Goal: Check status: Check status

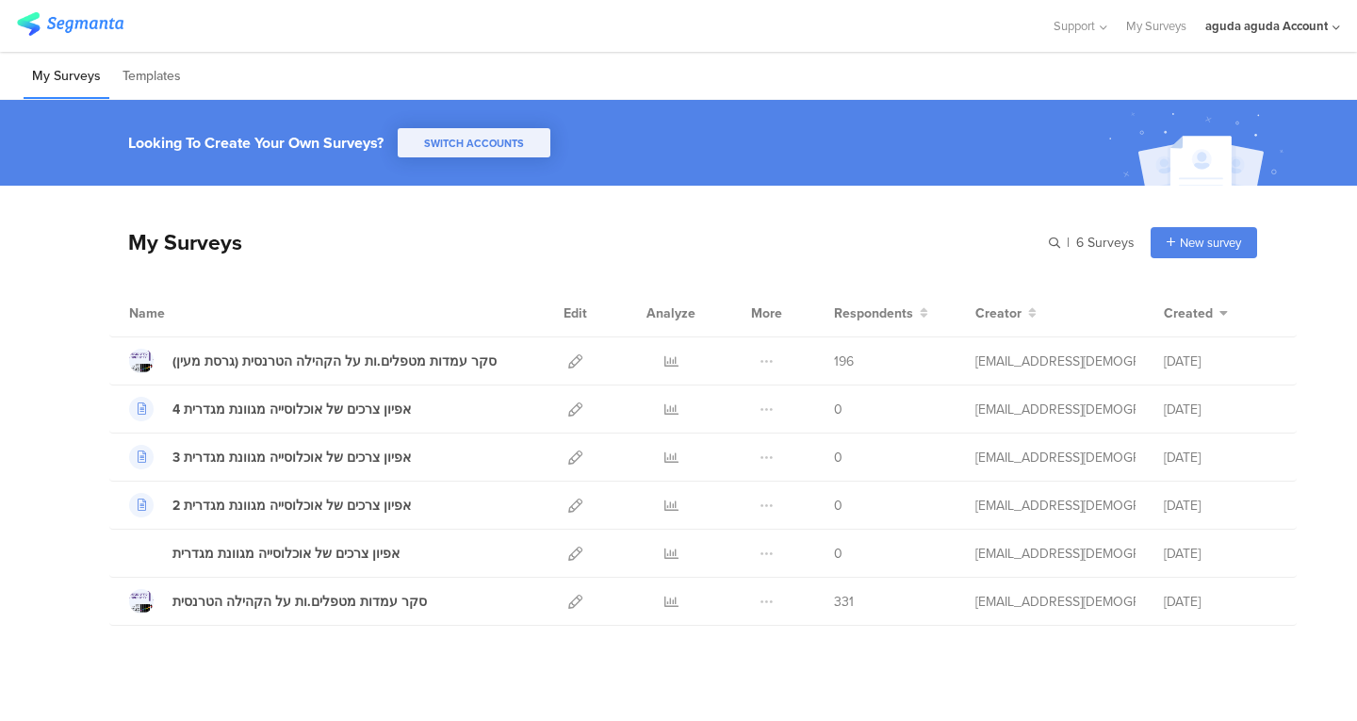
click at [1261, 27] on div "aguda aguda Account" at bounding box center [1266, 26] width 122 height 18
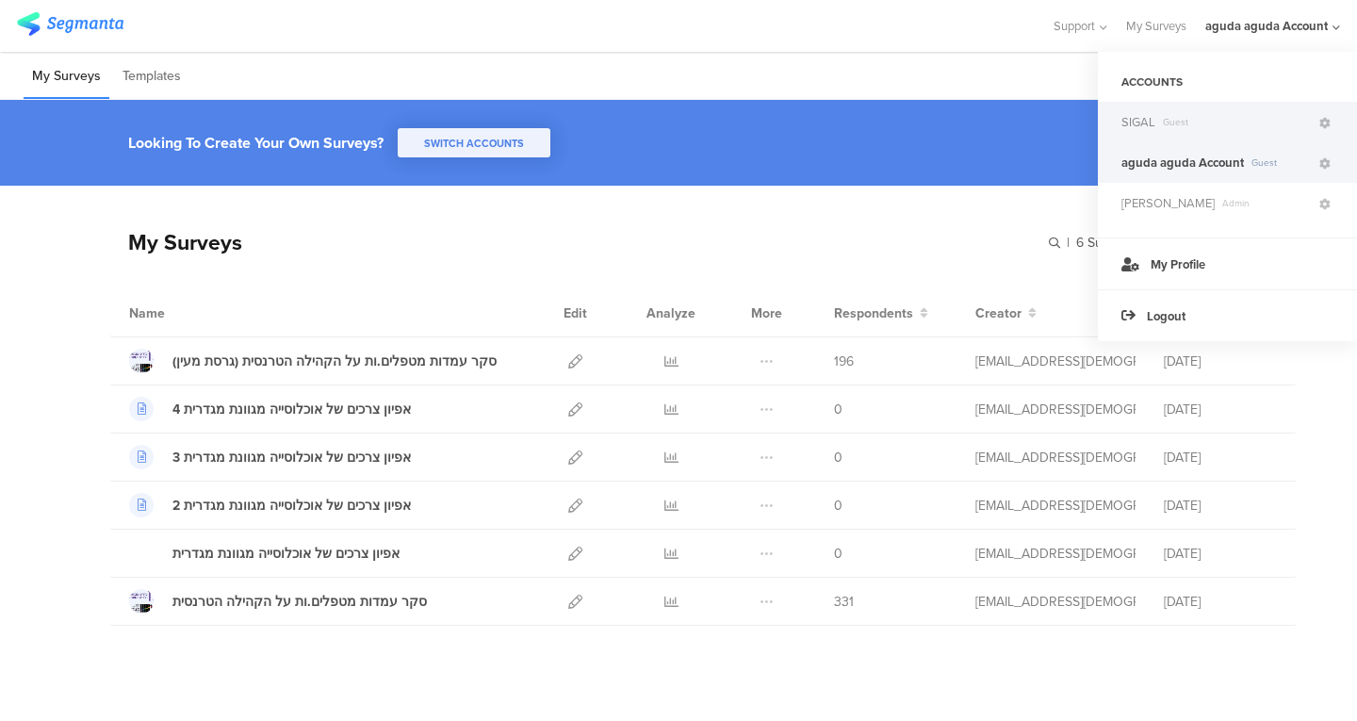
click at [1142, 128] on span "SIGAL" at bounding box center [1138, 122] width 34 height 18
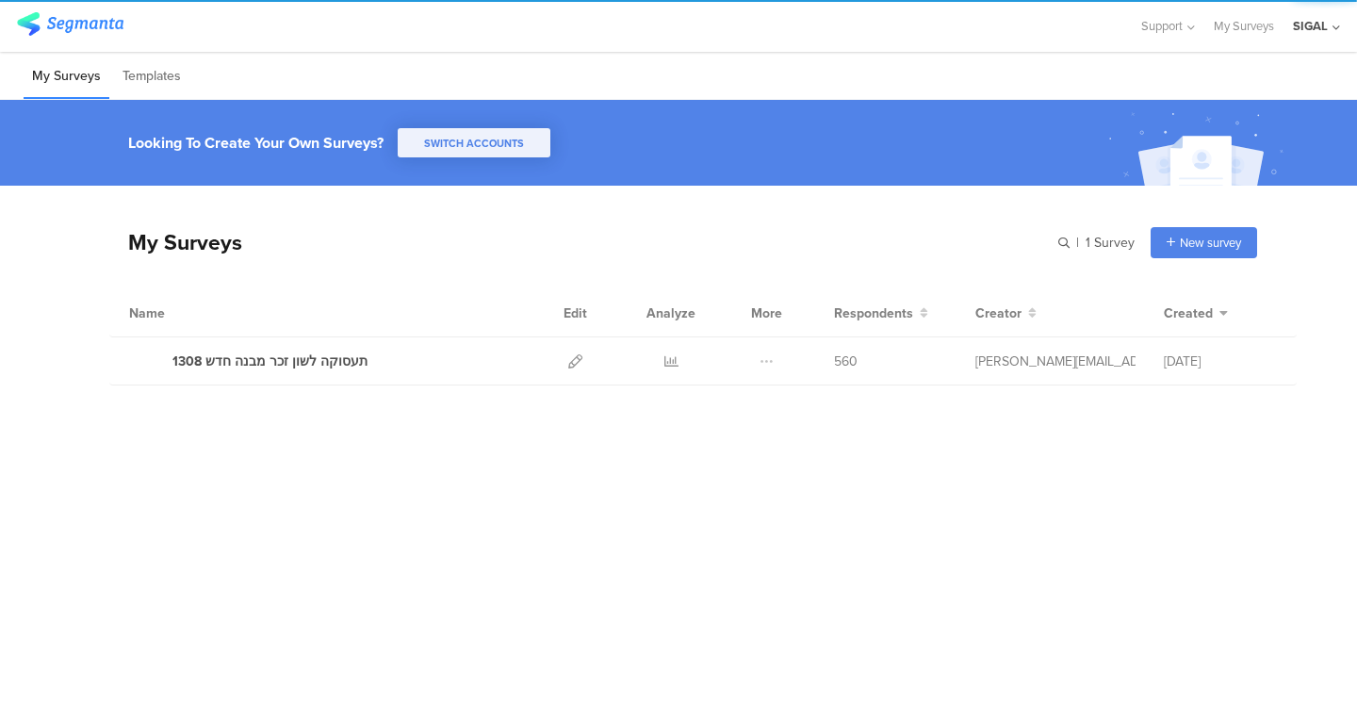
click at [1315, 14] on div "SIGAL" at bounding box center [1316, 26] width 47 height 52
click at [1300, 27] on div "SIGAL" at bounding box center [1310, 26] width 35 height 18
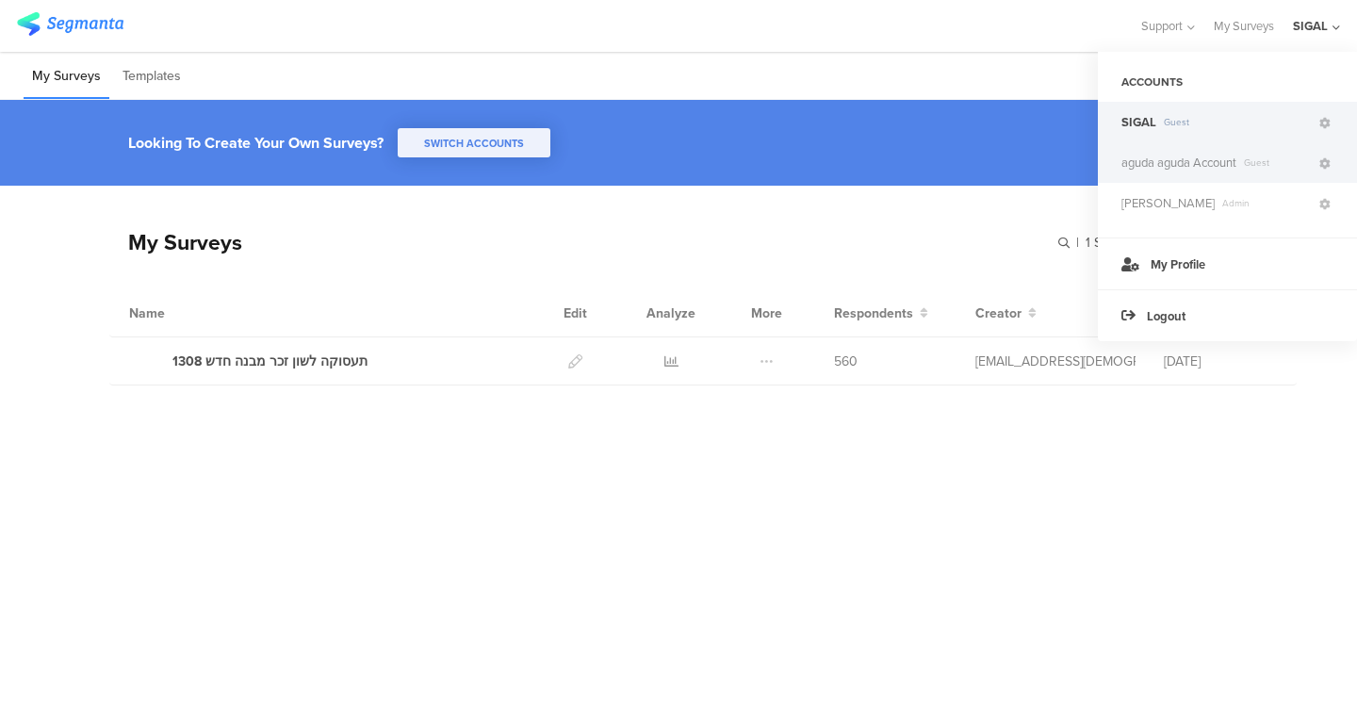
click at [1175, 159] on span "aguda aguda Account" at bounding box center [1178, 163] width 115 height 18
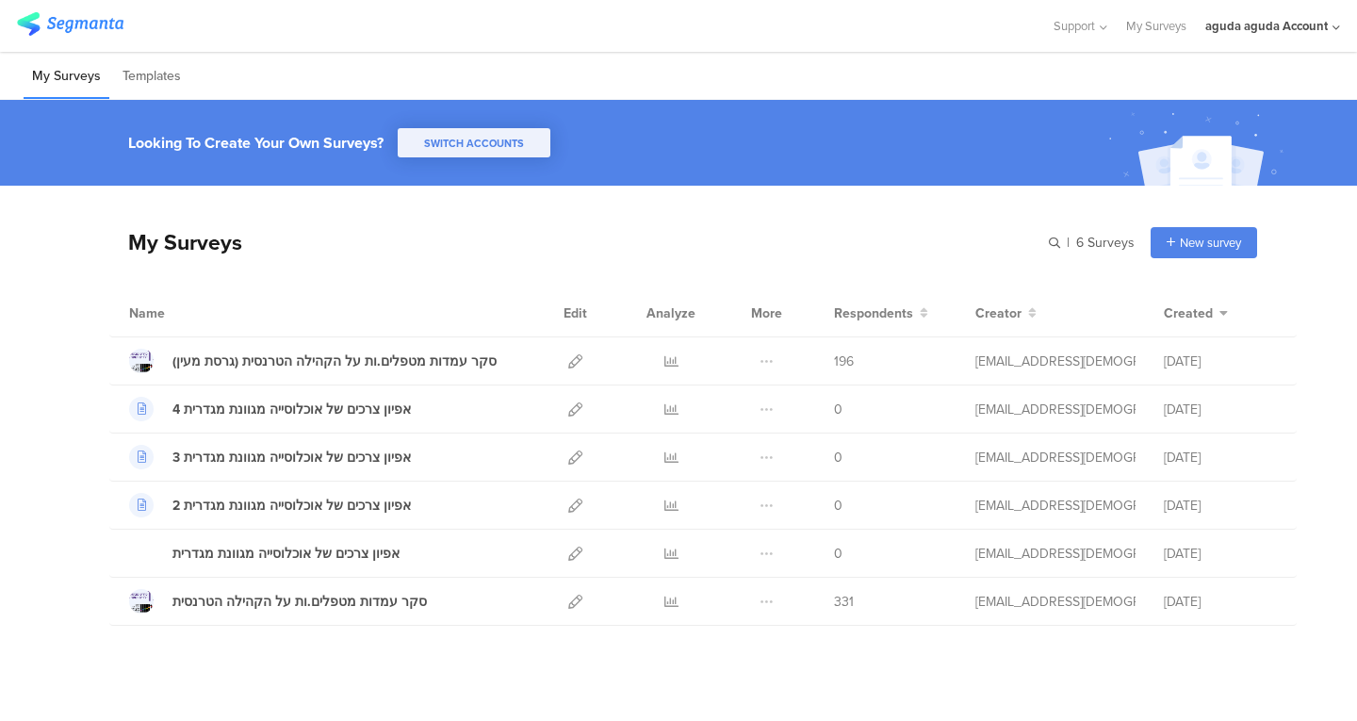
click at [1269, 10] on div "aguda aguda Account" at bounding box center [1272, 26] width 135 height 52
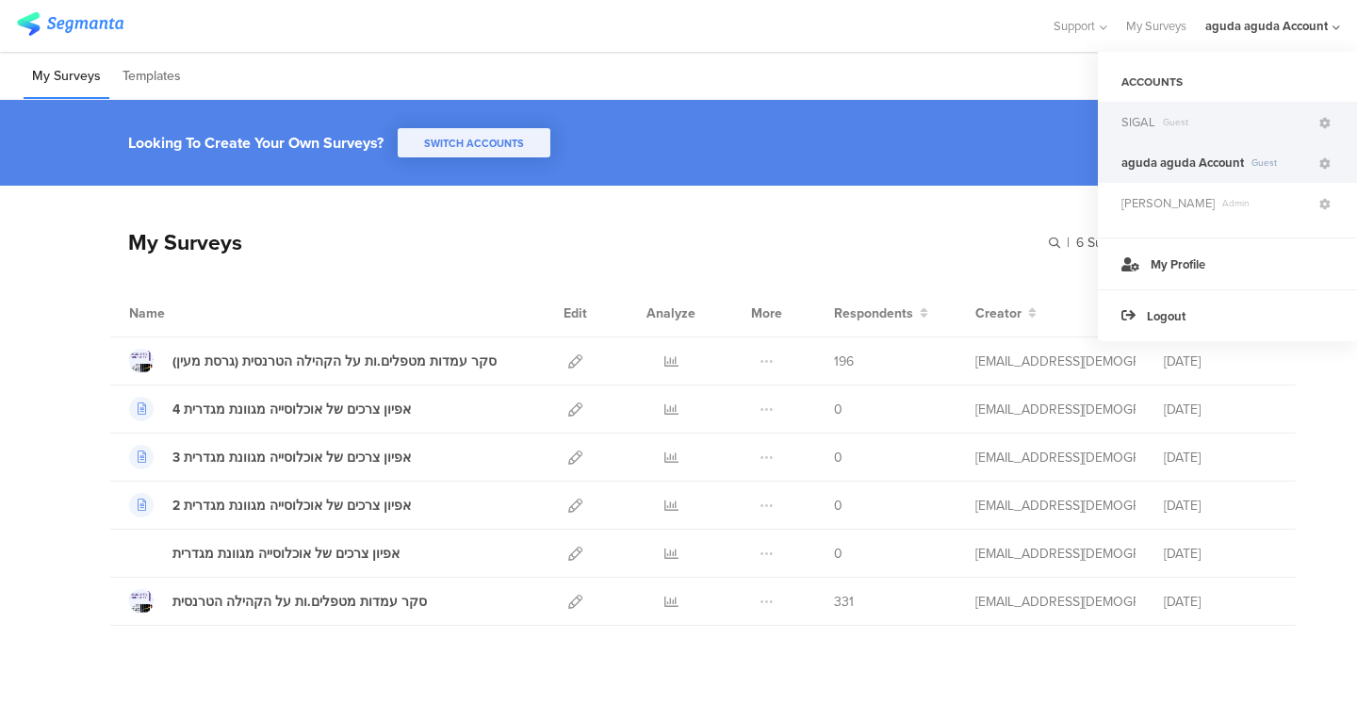
click at [1151, 122] on span "SIGAL" at bounding box center [1138, 122] width 34 height 18
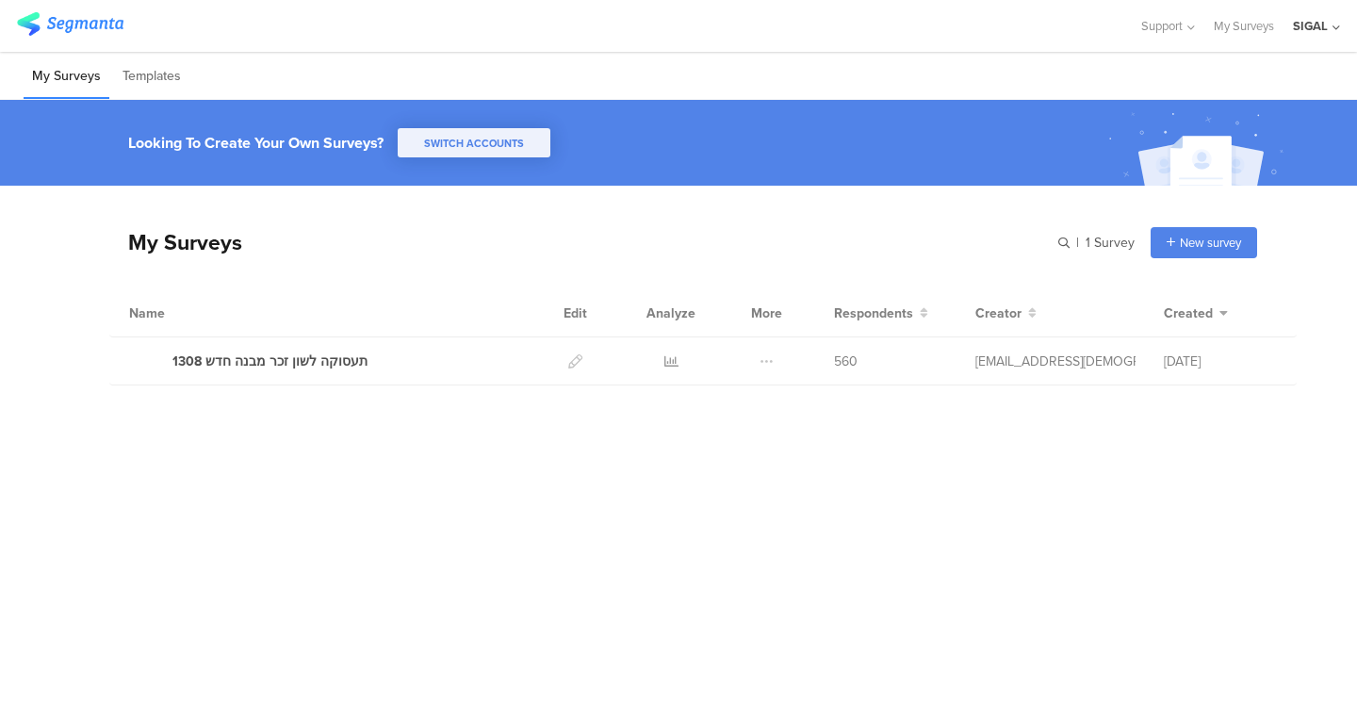
click at [1310, 25] on div "SIGAL" at bounding box center [1310, 26] width 35 height 18
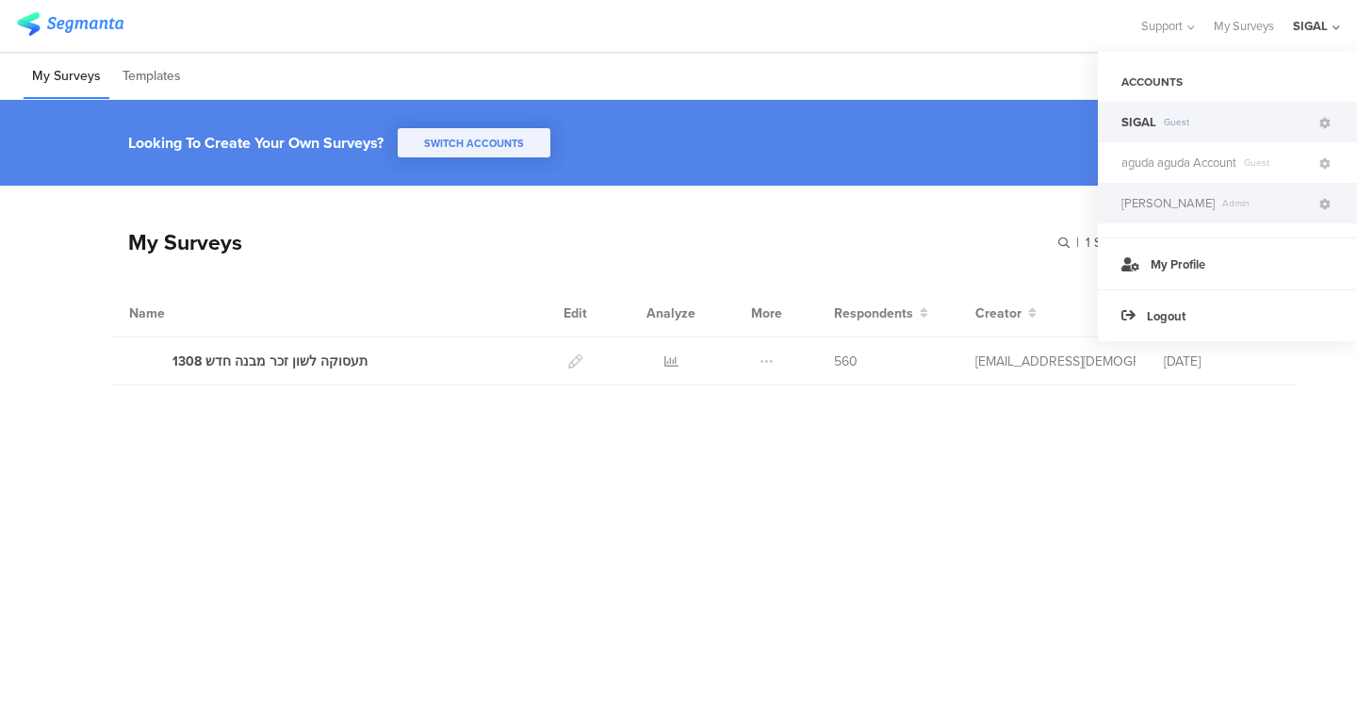
click at [1165, 203] on span "[PERSON_NAME]" at bounding box center [1167, 203] width 93 height 18
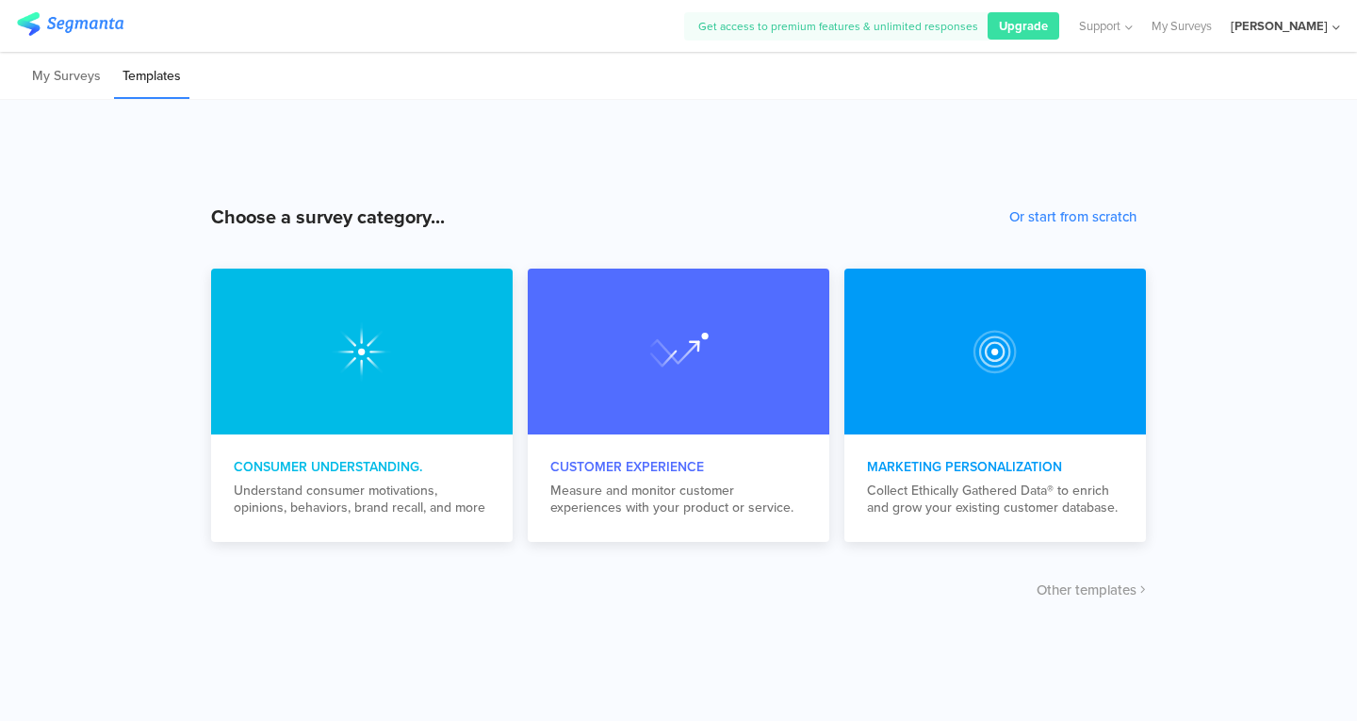
click at [1301, 32] on div "[PERSON_NAME]" at bounding box center [1278, 26] width 97 height 18
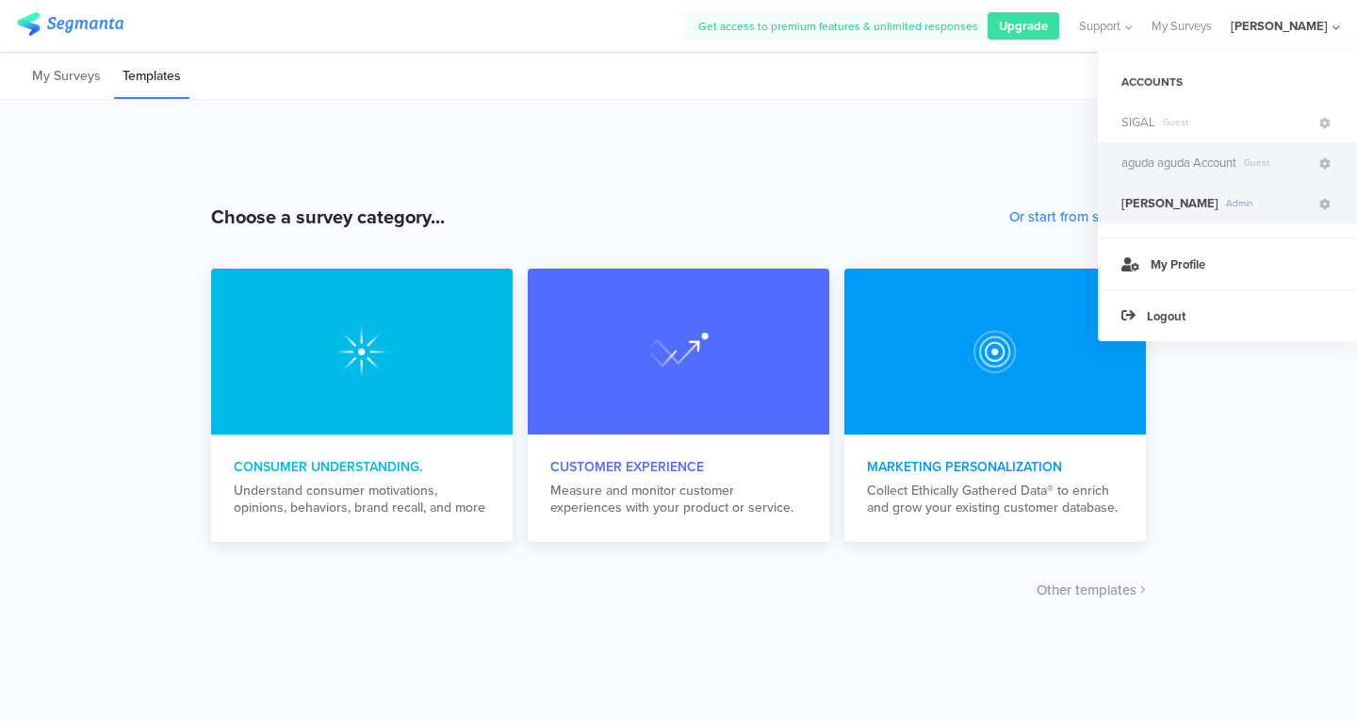
click at [1166, 158] on span "aguda aguda Account" at bounding box center [1178, 163] width 115 height 18
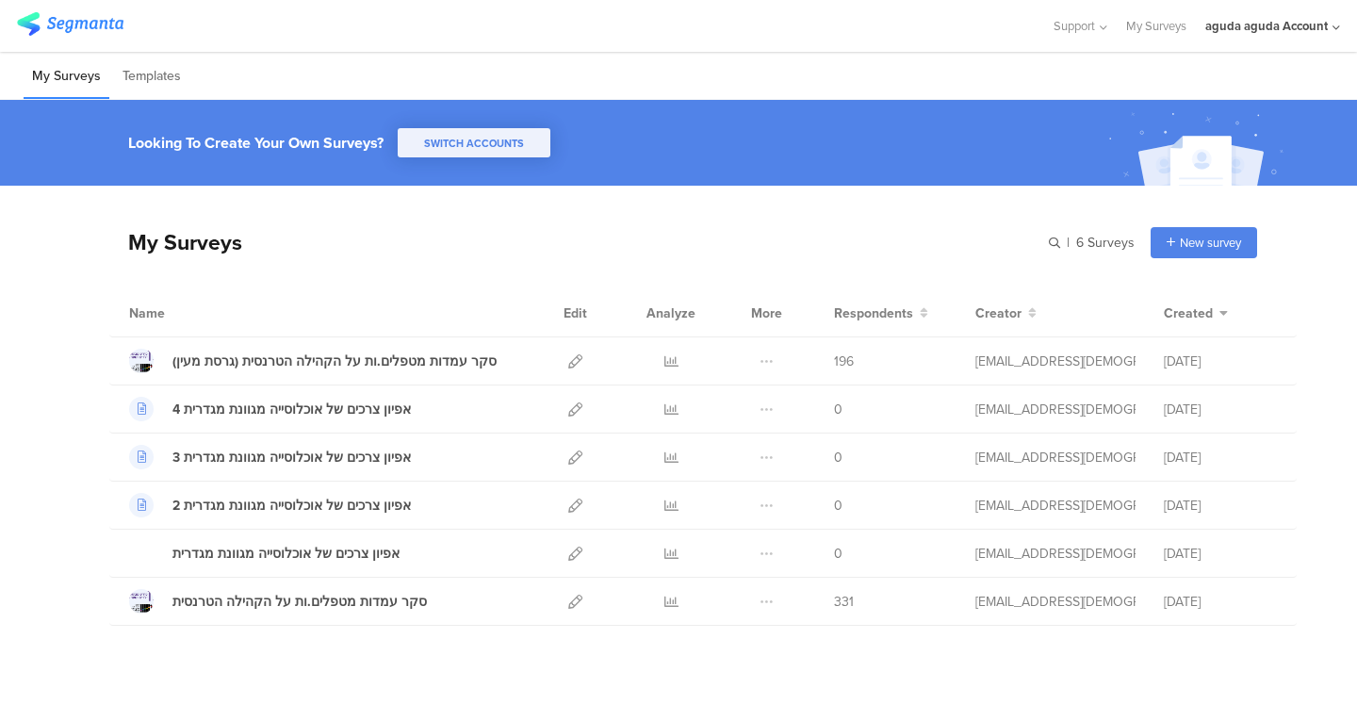
click at [1284, 15] on div "aguda aguda Account" at bounding box center [1272, 26] width 135 height 52
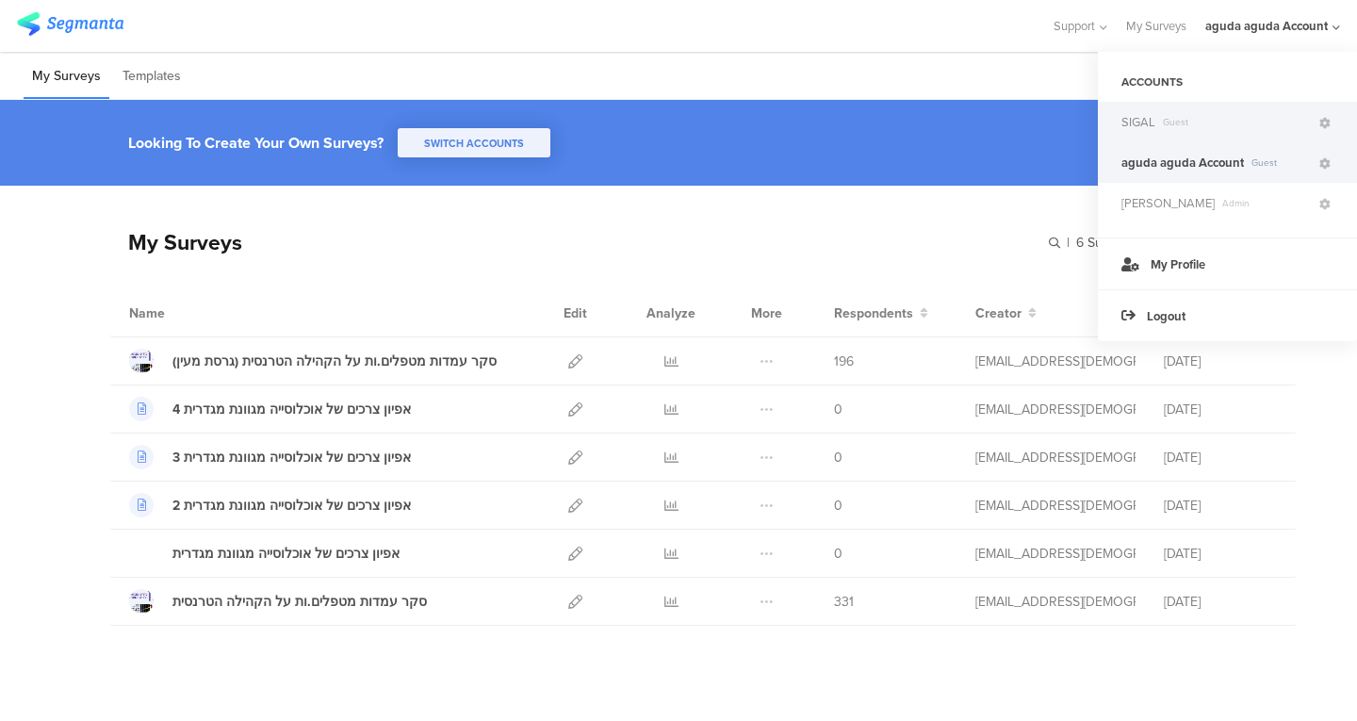
click at [1152, 129] on span "SIGAL" at bounding box center [1138, 122] width 34 height 18
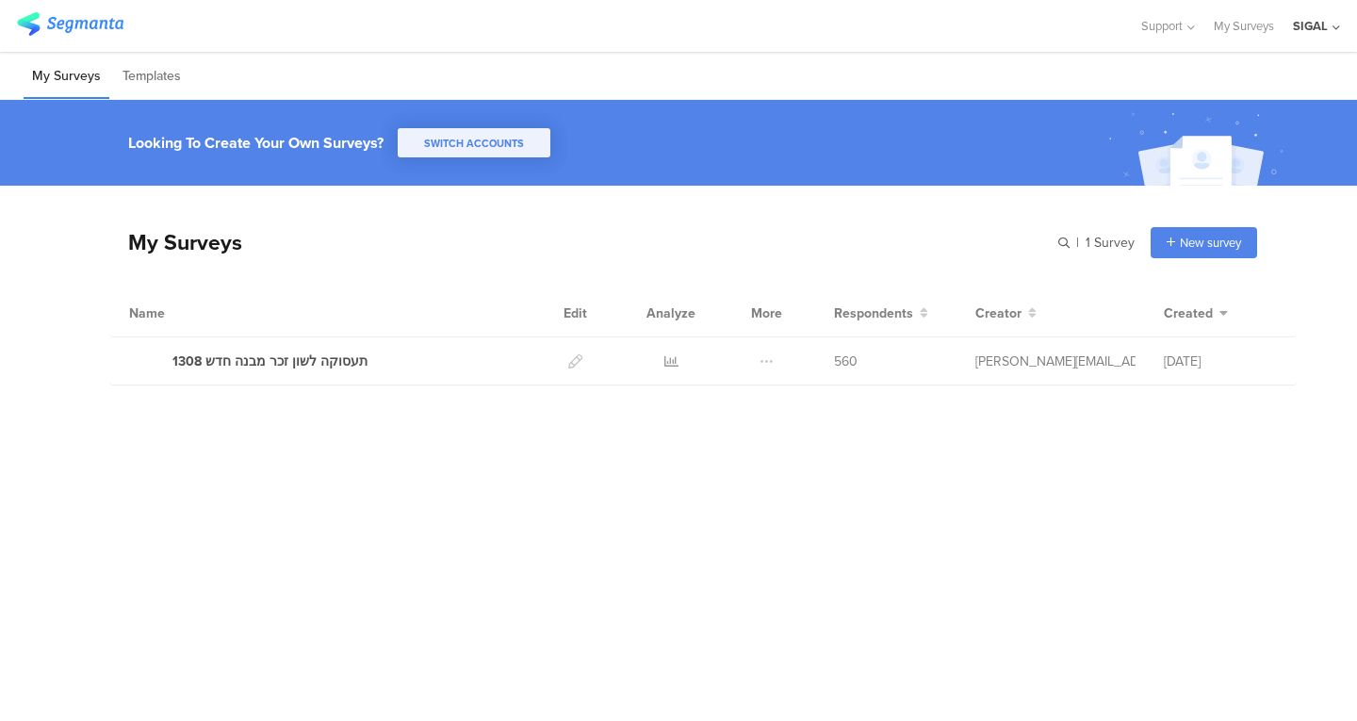
click at [1319, 5] on div "SIGAL" at bounding box center [1316, 26] width 47 height 52
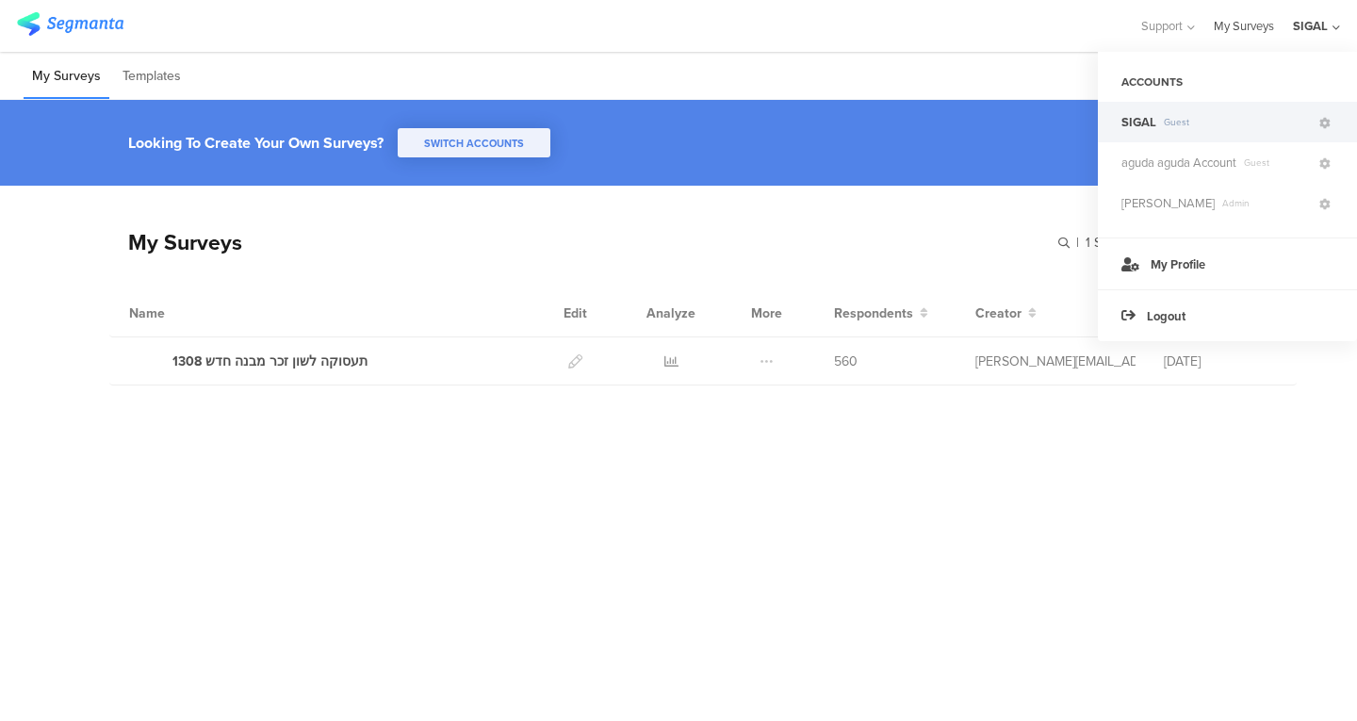
click at [1248, 29] on link "My Surveys" at bounding box center [1244, 26] width 60 height 52
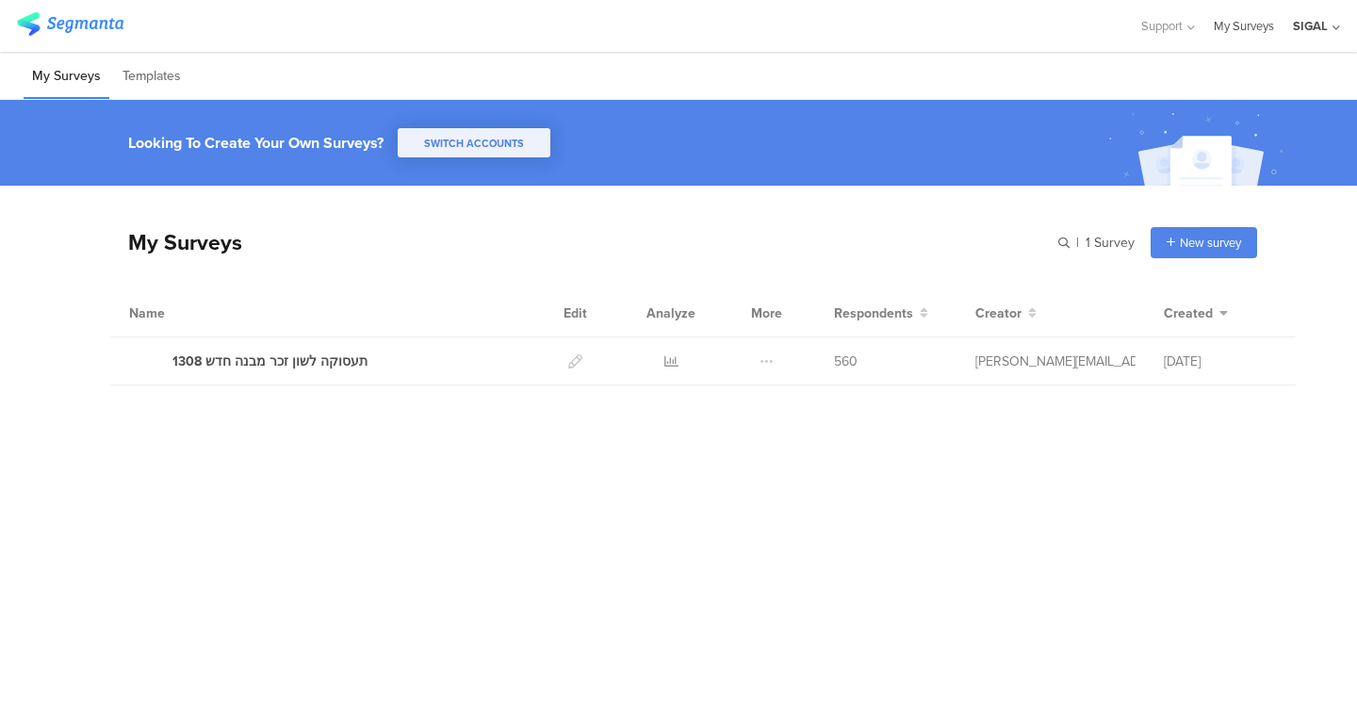
click at [1238, 16] on link "My Surveys" at bounding box center [1244, 26] width 60 height 52
click at [1317, 30] on div "SIGAL" at bounding box center [1310, 26] width 35 height 18
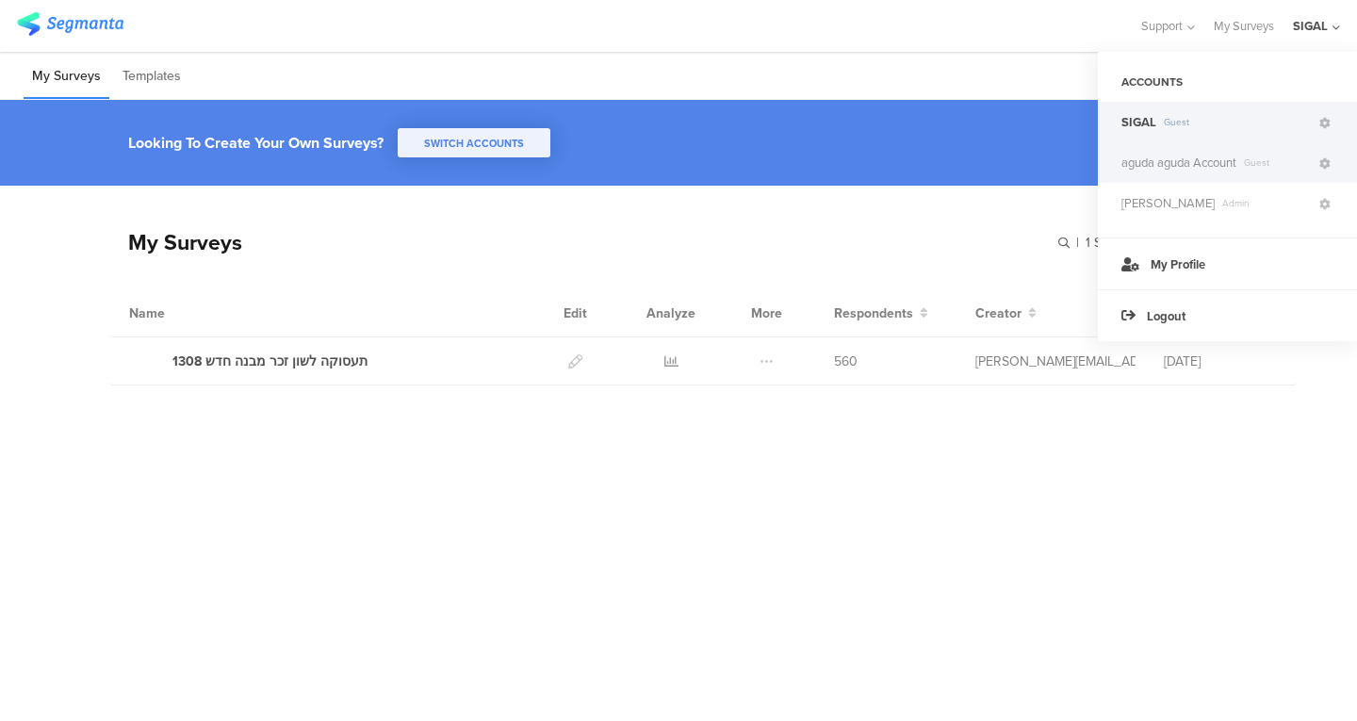
click at [1161, 162] on span "aguda aguda Account" at bounding box center [1178, 163] width 115 height 18
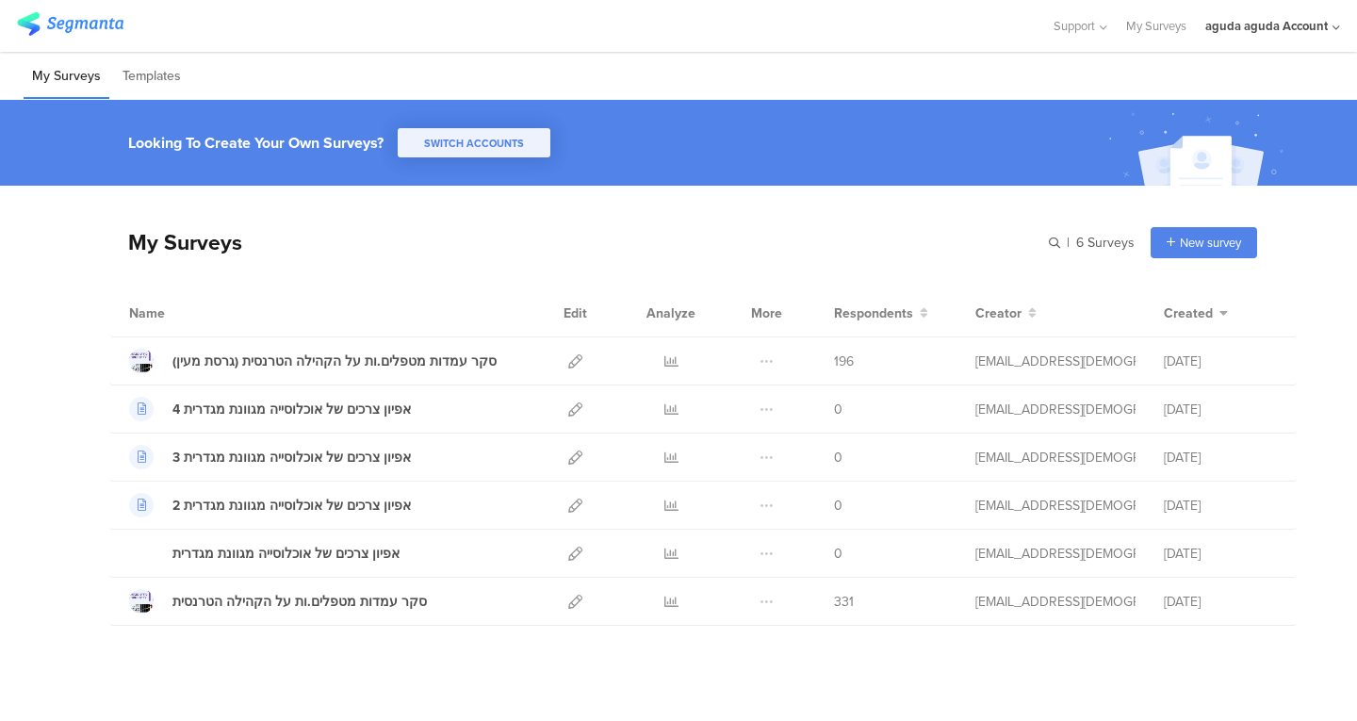
click at [1286, 29] on div "aguda aguda Account" at bounding box center [1266, 26] width 122 height 18
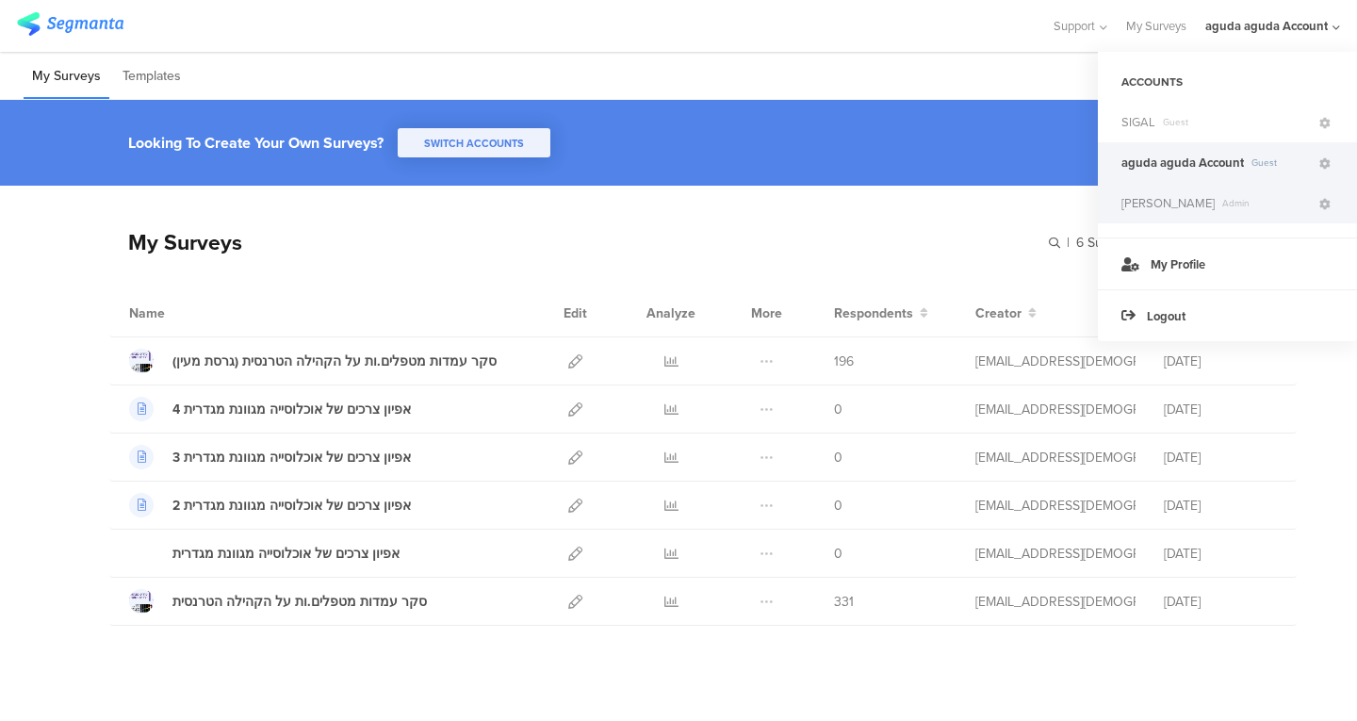
click at [1172, 195] on span "[PERSON_NAME]" at bounding box center [1167, 203] width 93 height 18
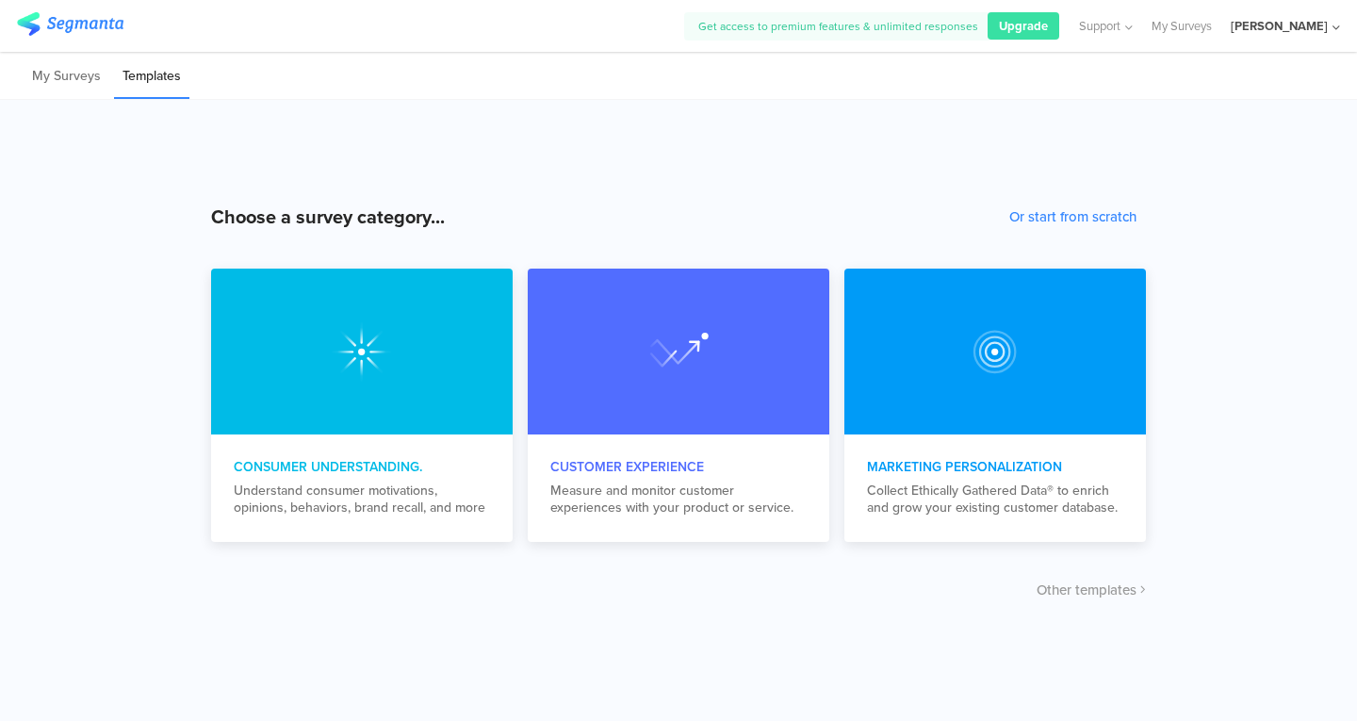
click at [1247, 22] on div "[PERSON_NAME]" at bounding box center [1278, 26] width 97 height 18
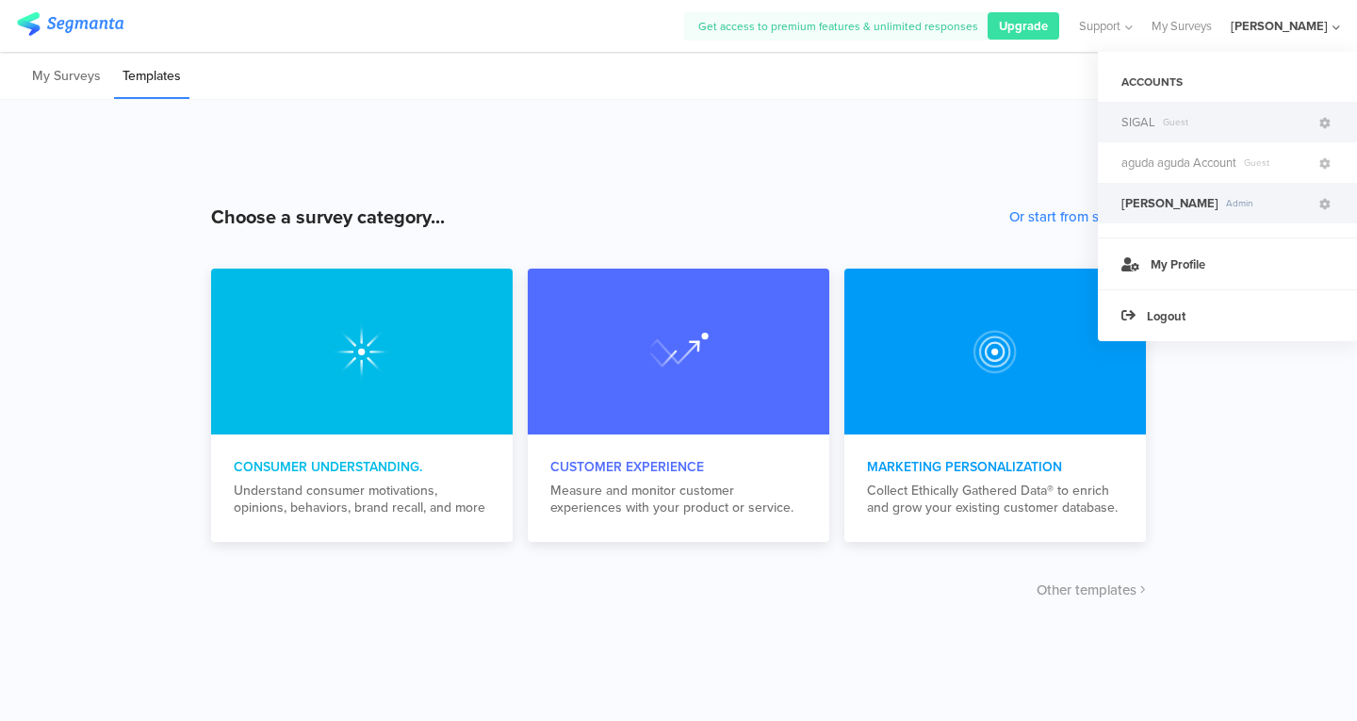
click at [1135, 119] on span "SIGAL" at bounding box center [1138, 122] width 34 height 18
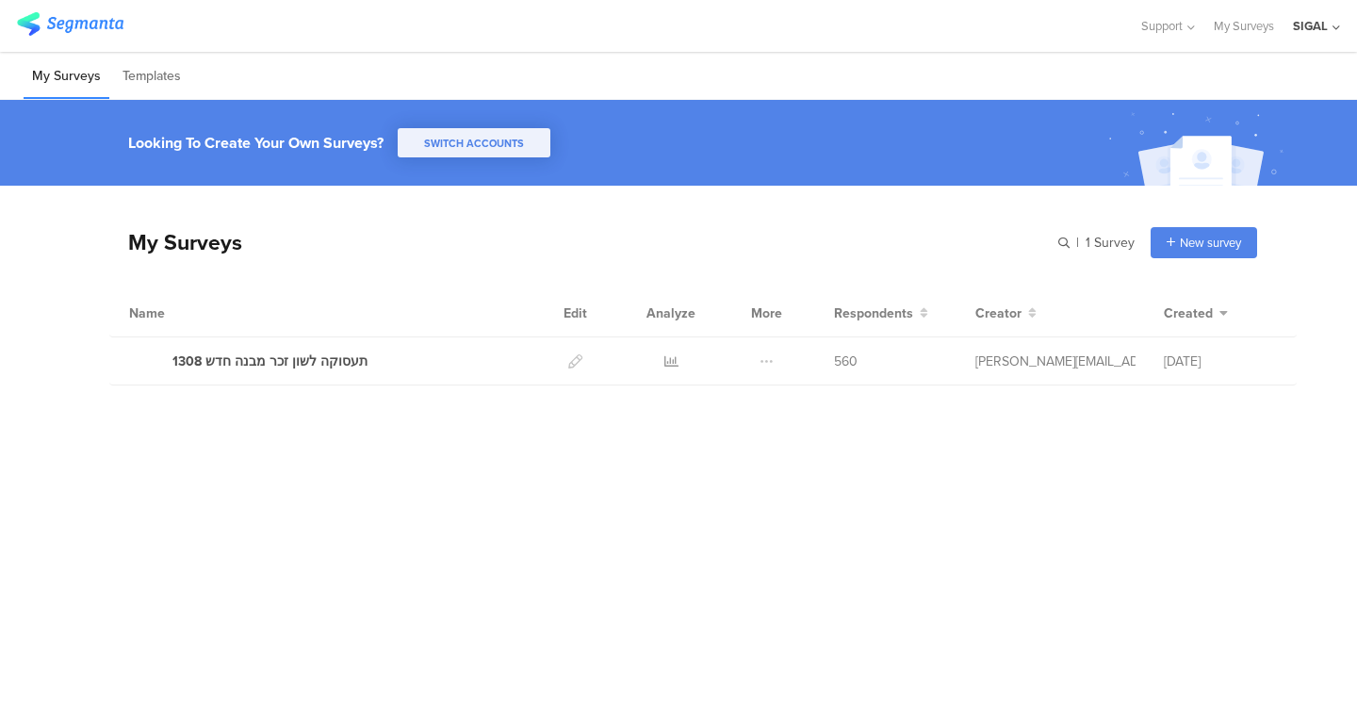
drag, startPoint x: 904, startPoint y: 250, endPoint x: 891, endPoint y: 250, distance: 13.2
click at [891, 250] on div "My Surveys | 1 Survey New survey Start from scratch Choose from templates" at bounding box center [683, 241] width 1148 height 75
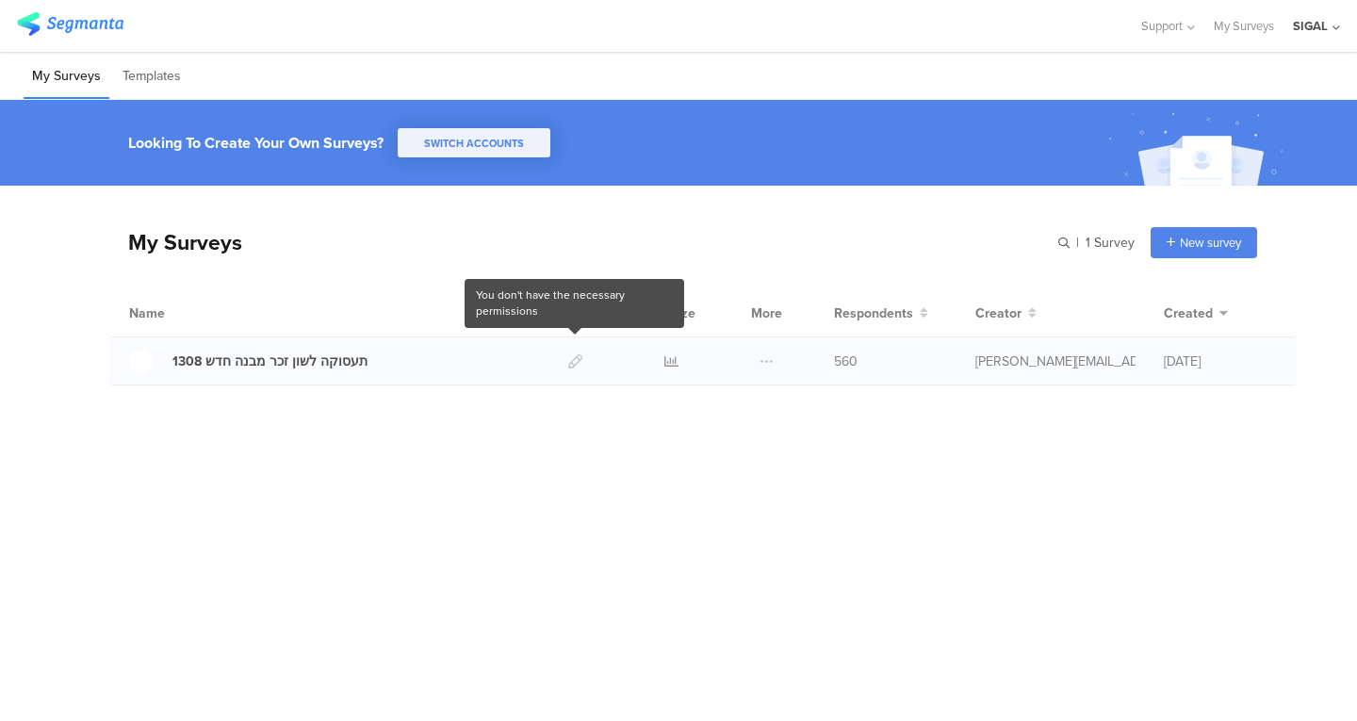
click at [585, 371] on div at bounding box center [575, 360] width 41 height 47
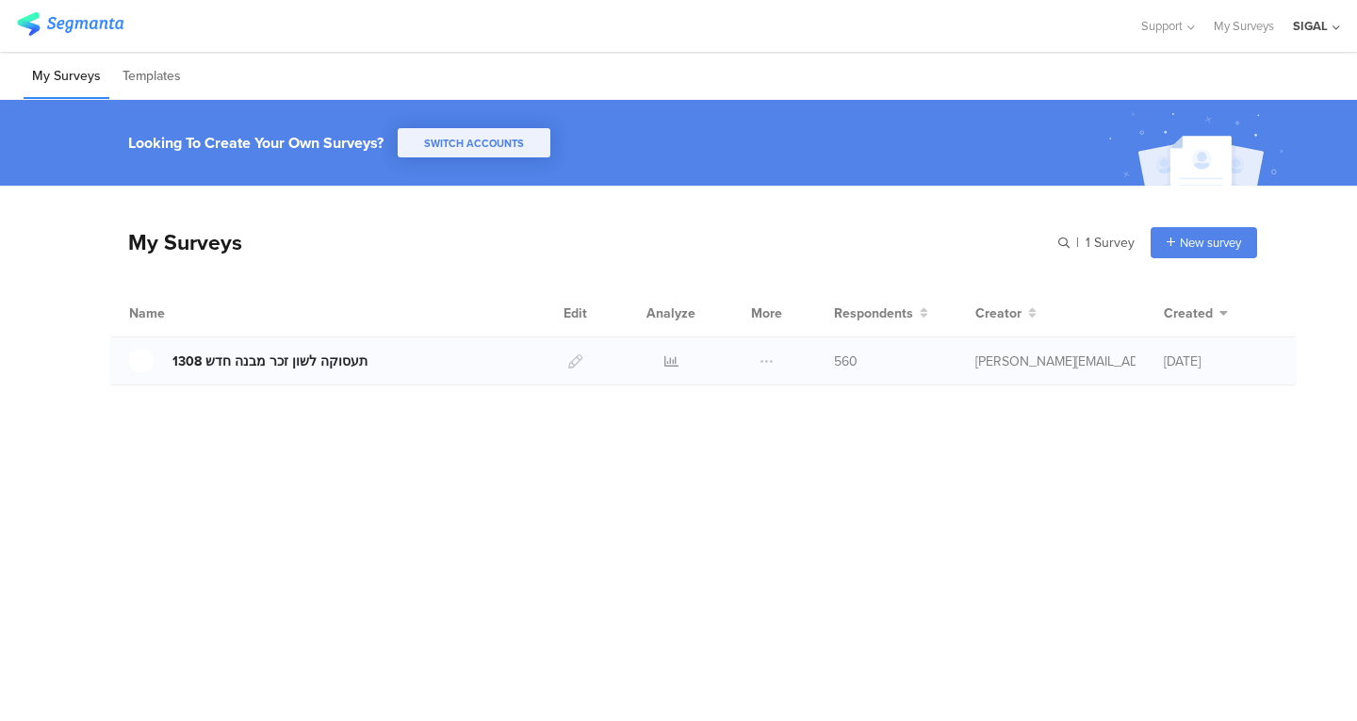
click at [344, 358] on div "תעסוקה לשון זכר מבנה חדש 1308" at bounding box center [269, 361] width 195 height 20
click at [676, 361] on icon at bounding box center [671, 361] width 14 height 14
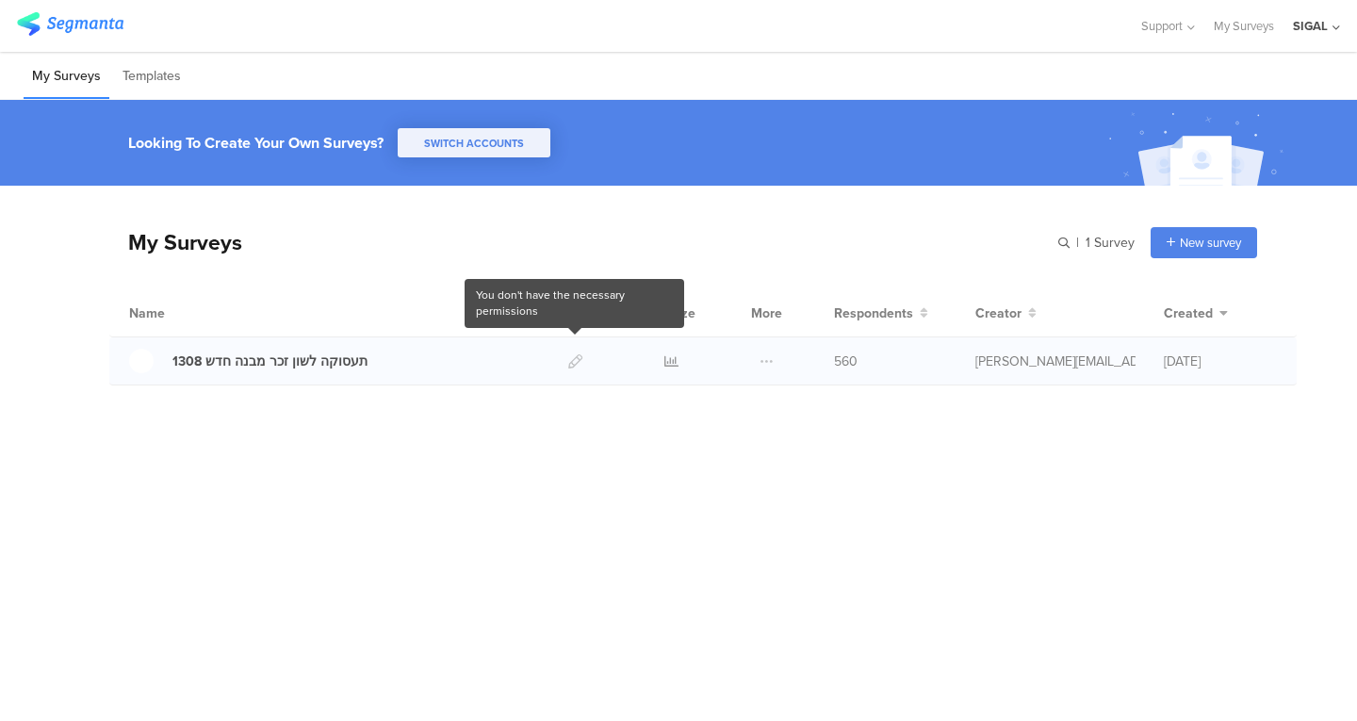
click at [572, 357] on div at bounding box center [575, 360] width 41 height 47
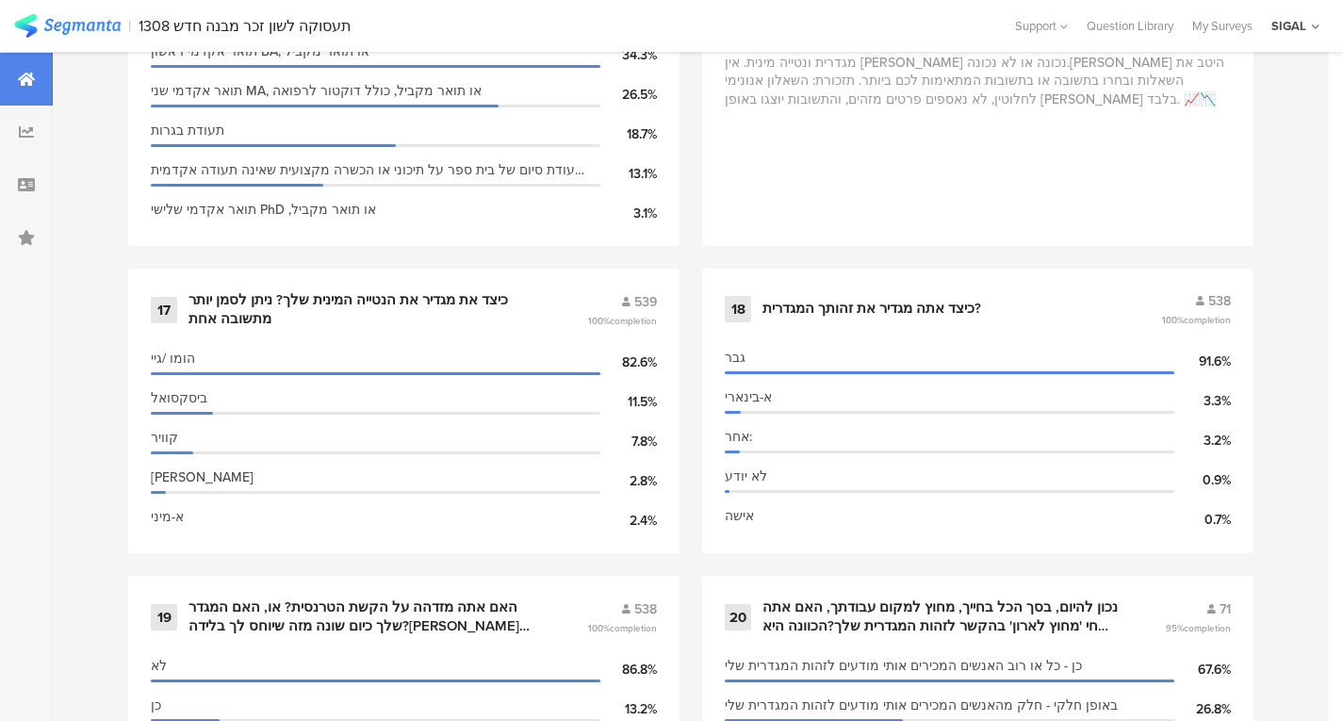
scroll to position [3348, 0]
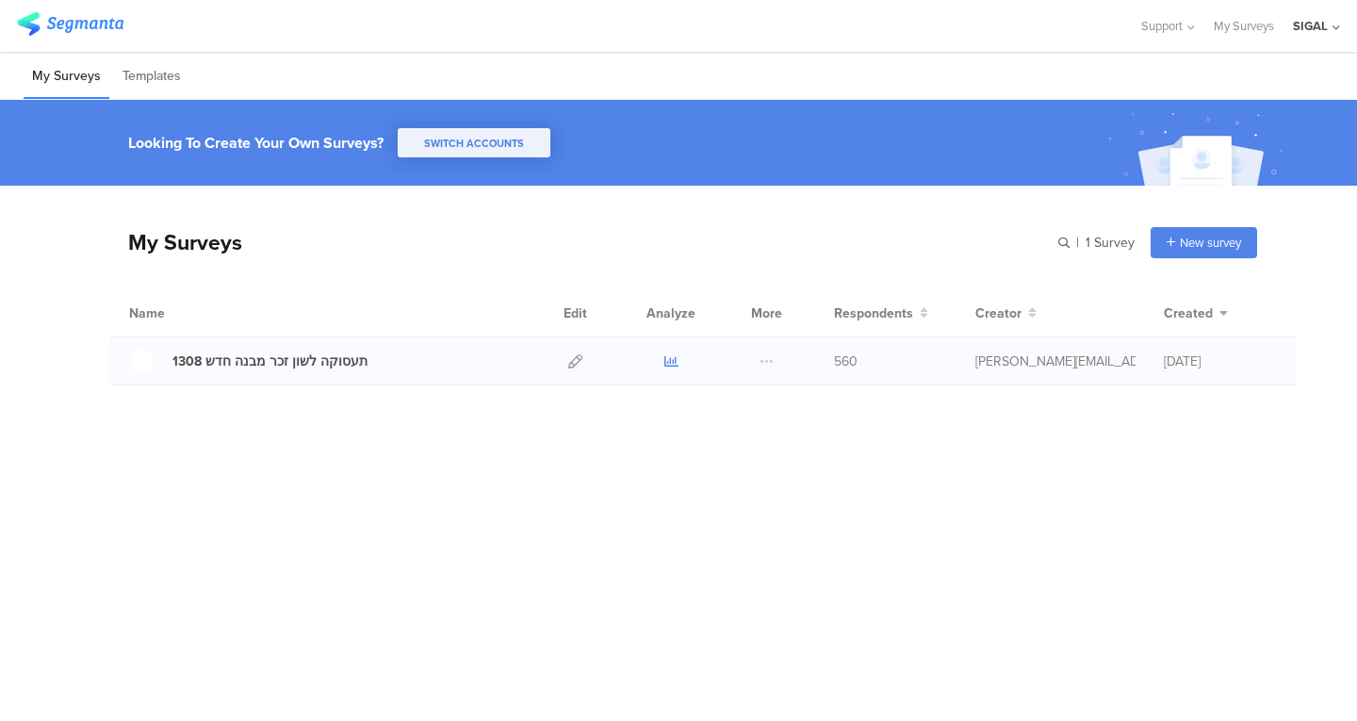
click at [664, 362] on icon at bounding box center [671, 361] width 14 height 14
click at [574, 366] on icon at bounding box center [575, 361] width 14 height 14
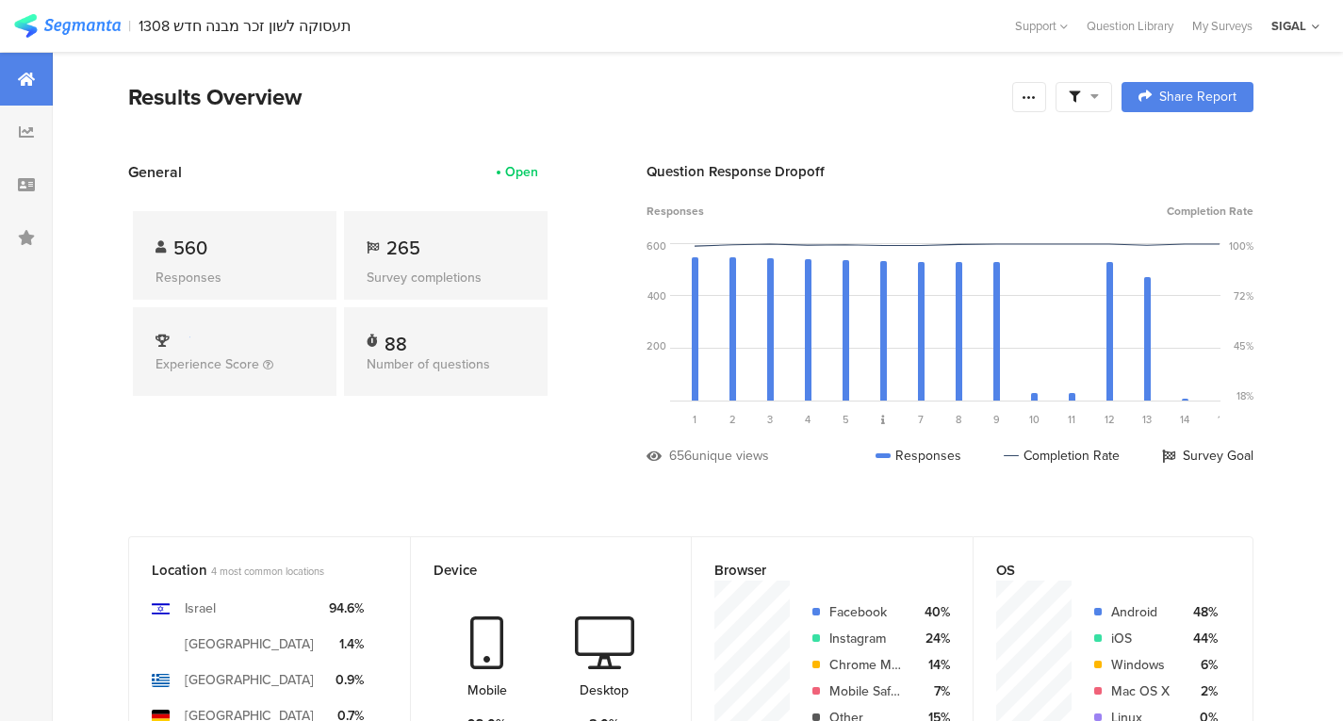
click at [1099, 94] on icon at bounding box center [1094, 96] width 8 height 13
click at [1036, 100] on icon at bounding box center [1028, 97] width 15 height 15
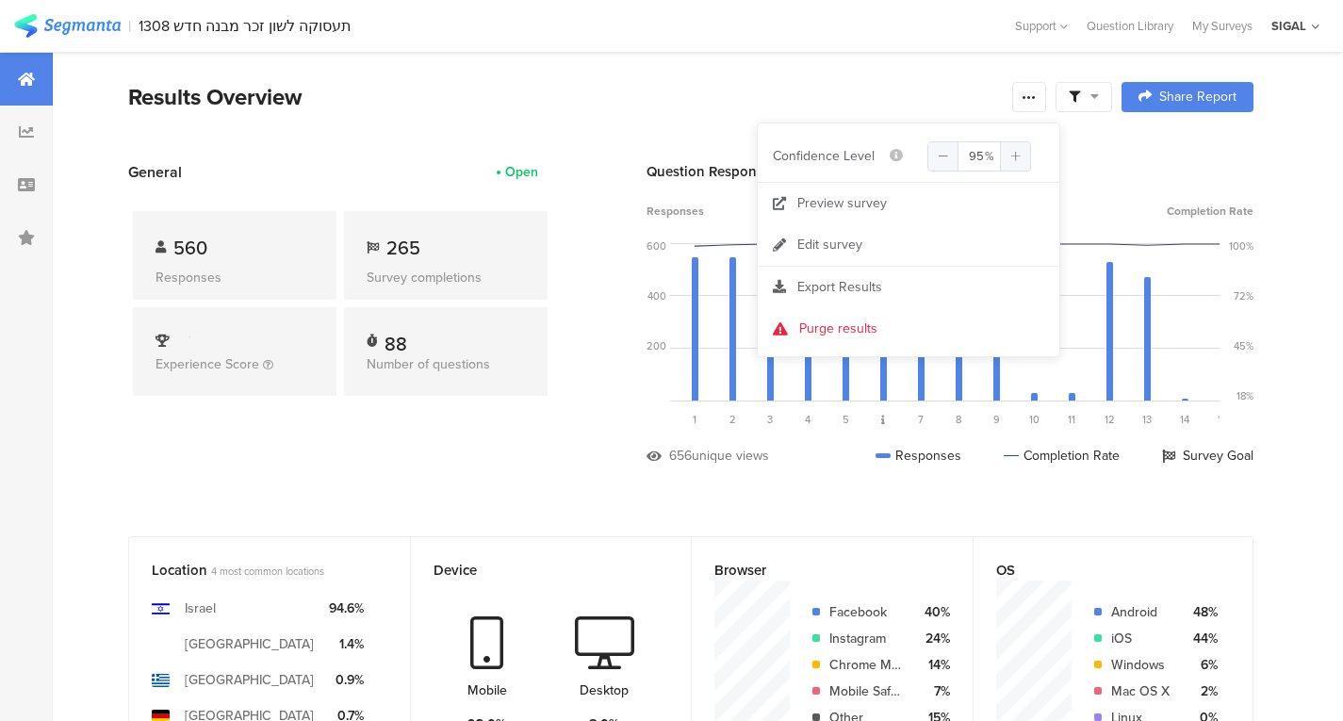
click at [921, 84] on div "Results Overview" at bounding box center [565, 97] width 874 height 34
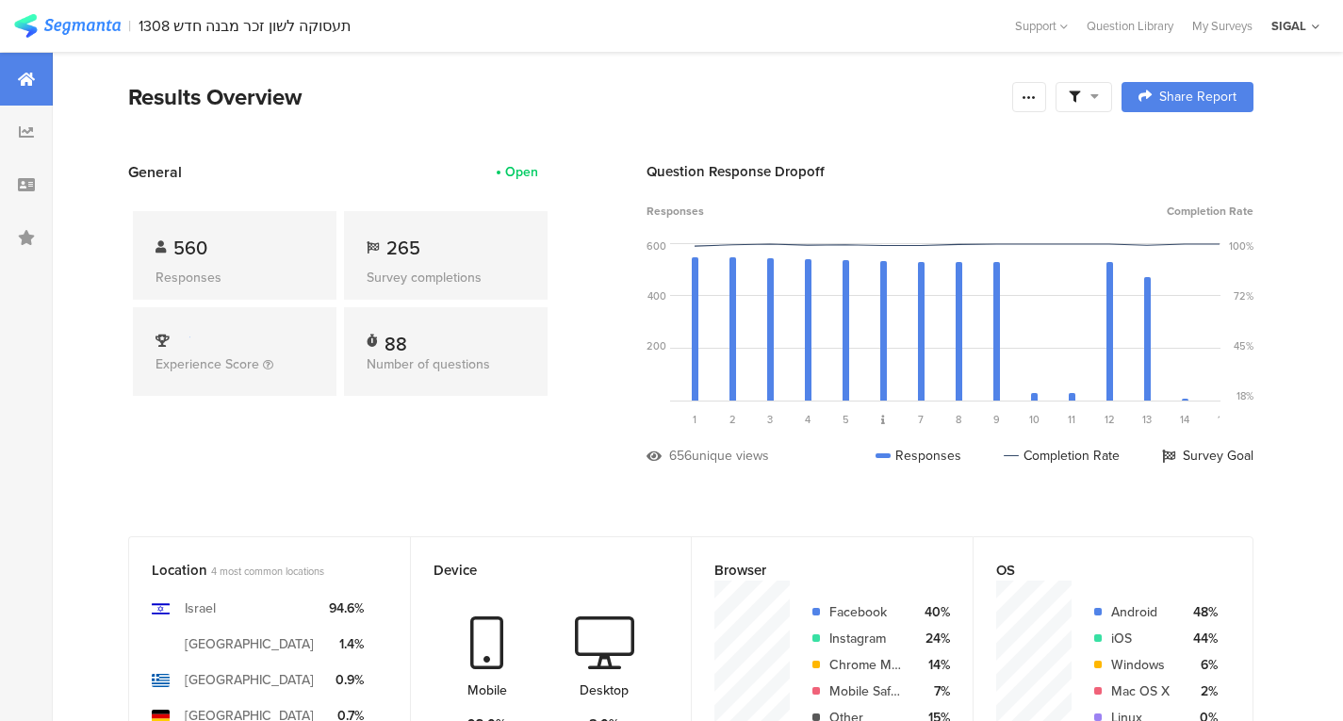
click at [540, 395] on div "560 Responses 265 Survey completions Experience Score 88 Number of questions" at bounding box center [340, 307] width 424 height 249
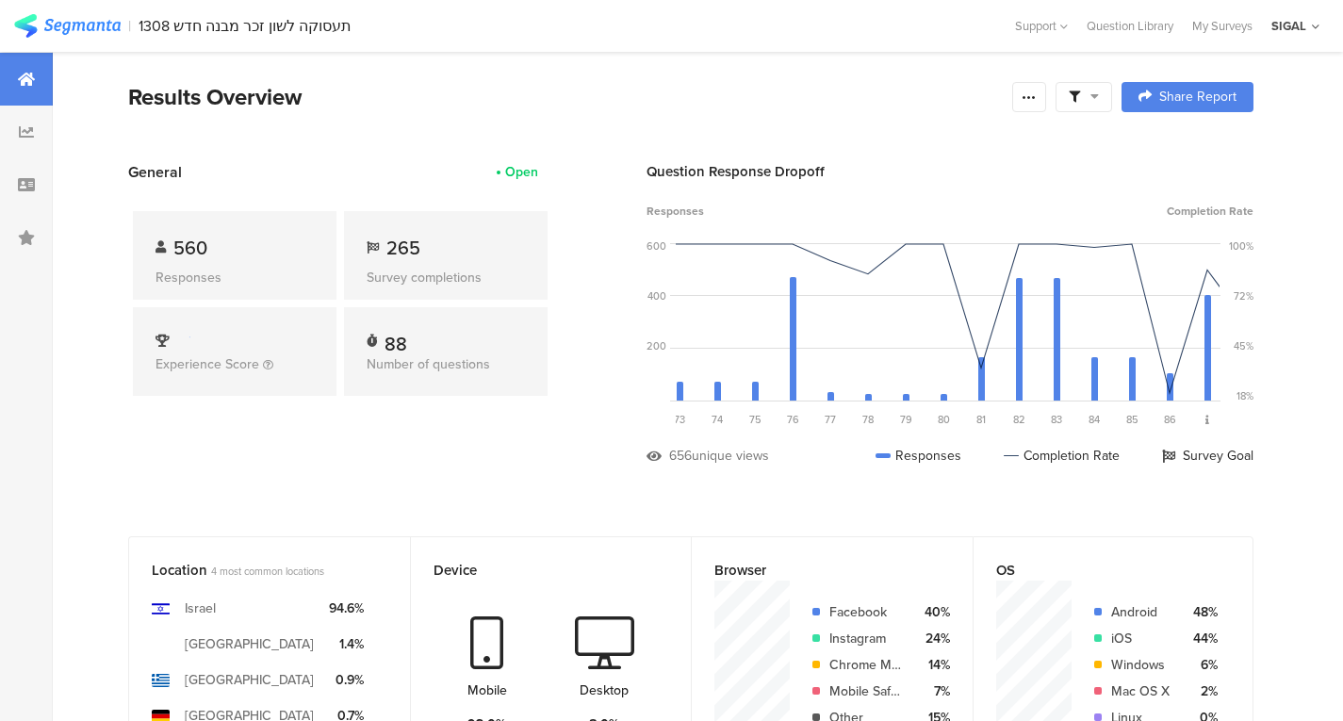
scroll to position [0, 2795]
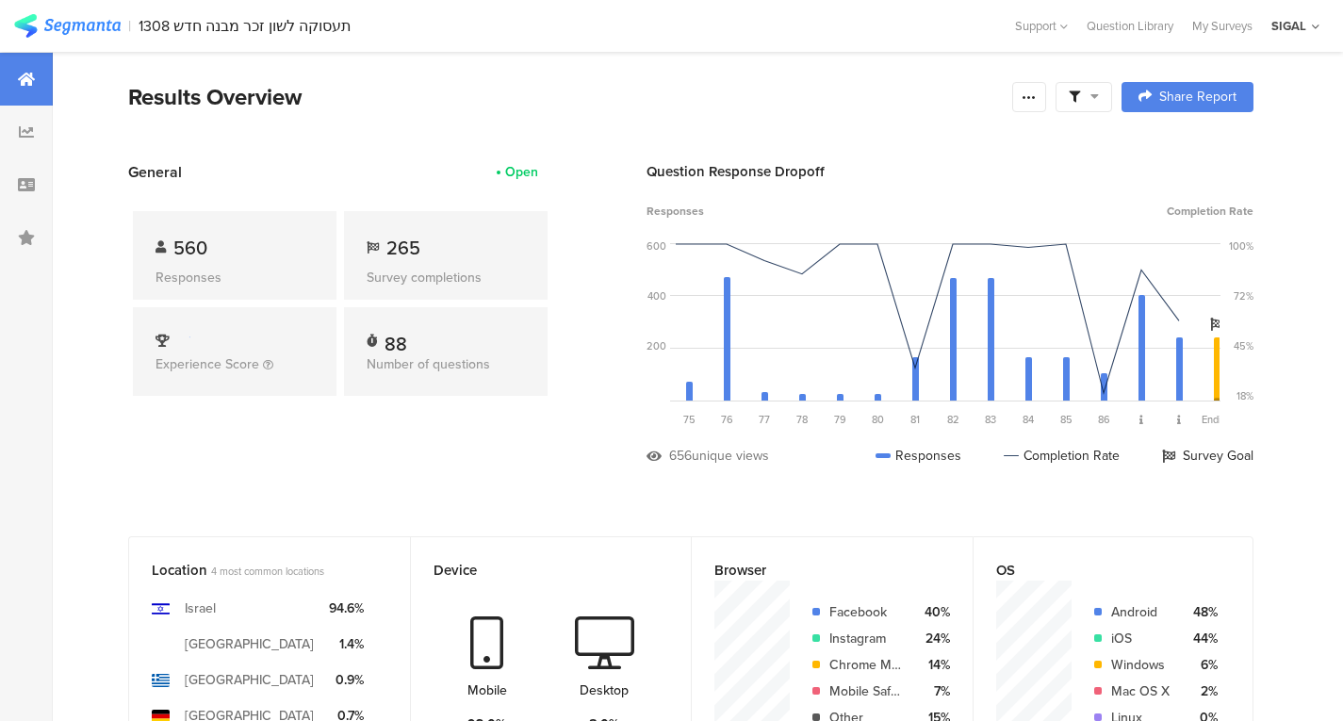
drag, startPoint x: 649, startPoint y: 494, endPoint x: 671, endPoint y: 470, distance: 32.0
click at [671, 470] on div "Question Response Dropoff Responses Completion Rate 600 400 200 0 Sorry, your b…" at bounding box center [949, 327] width 607 height 333
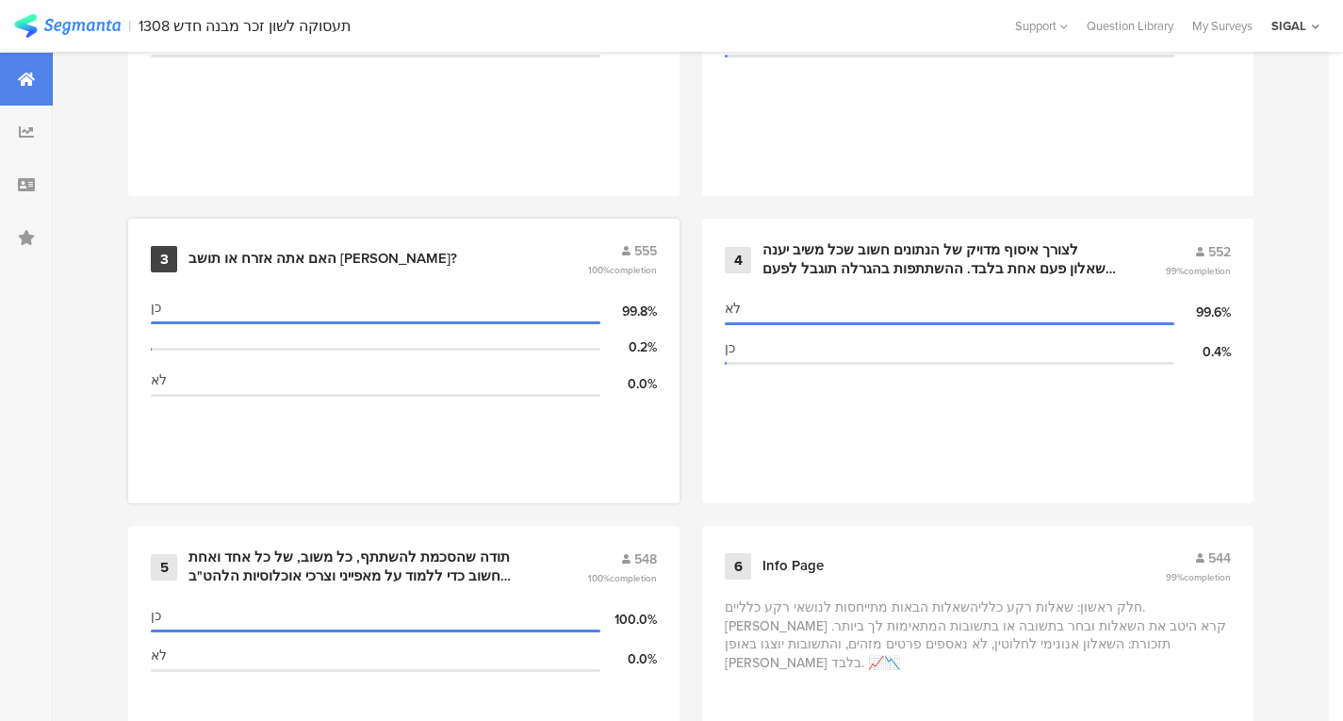
scroll to position [996, 0]
click at [406, 283] on div "3 האם אתה אזרח או תושב ישראל? 555 100% completion כן 99.8% 0.2% לא 0.0%" at bounding box center [403, 362] width 551 height 285
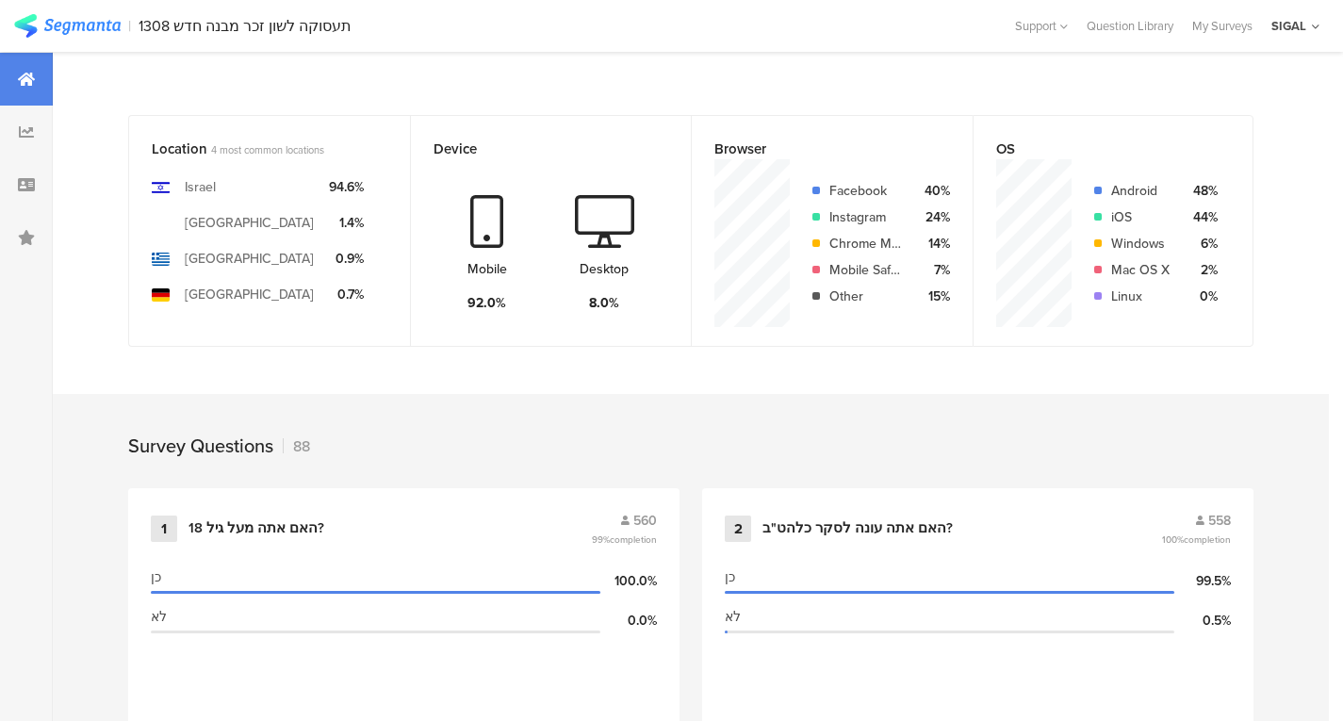
scroll to position [0, 0]
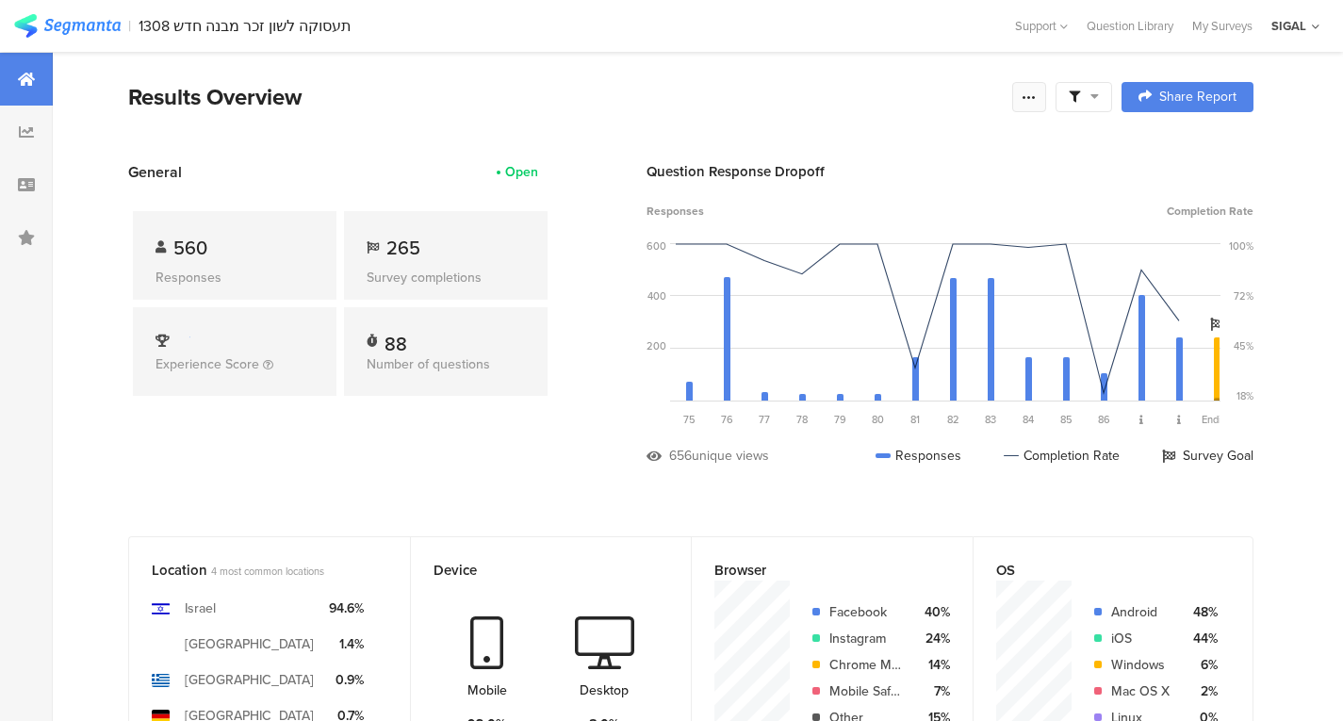
click at [1034, 92] on div at bounding box center [1029, 97] width 34 height 30
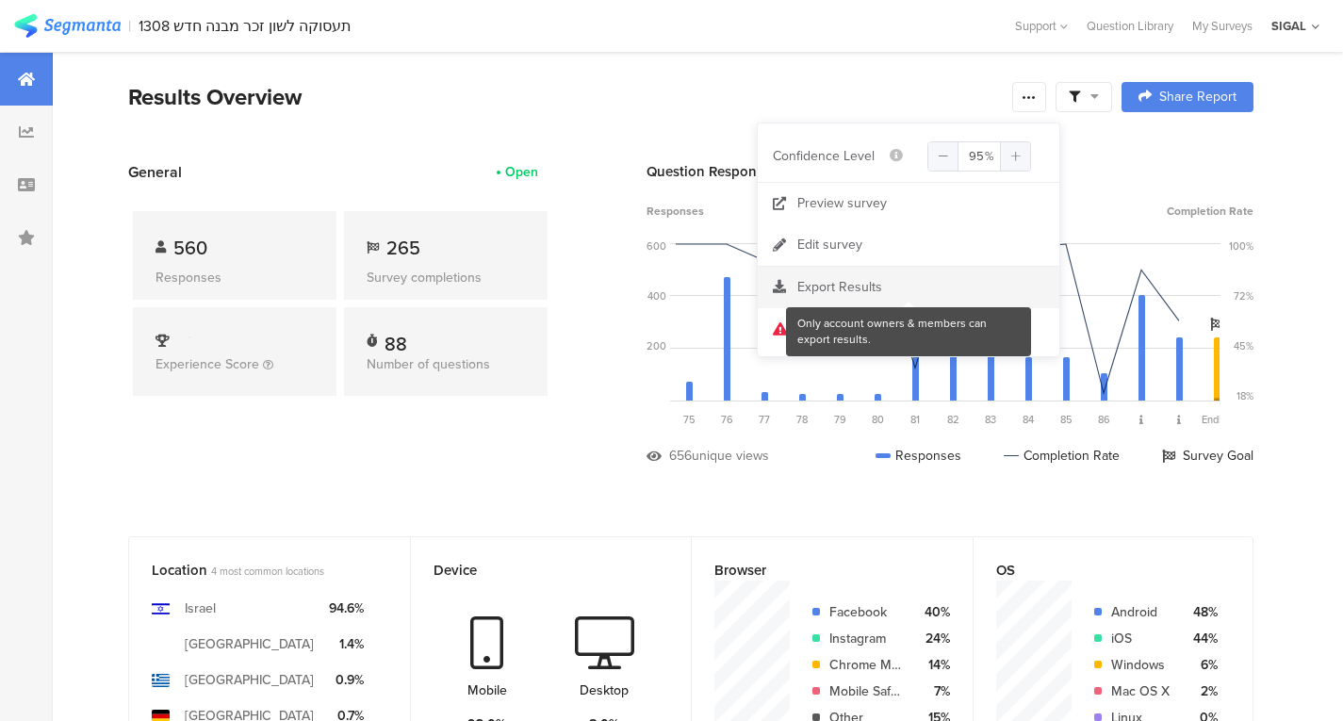
click at [806, 281] on div at bounding box center [908, 287] width 301 height 19
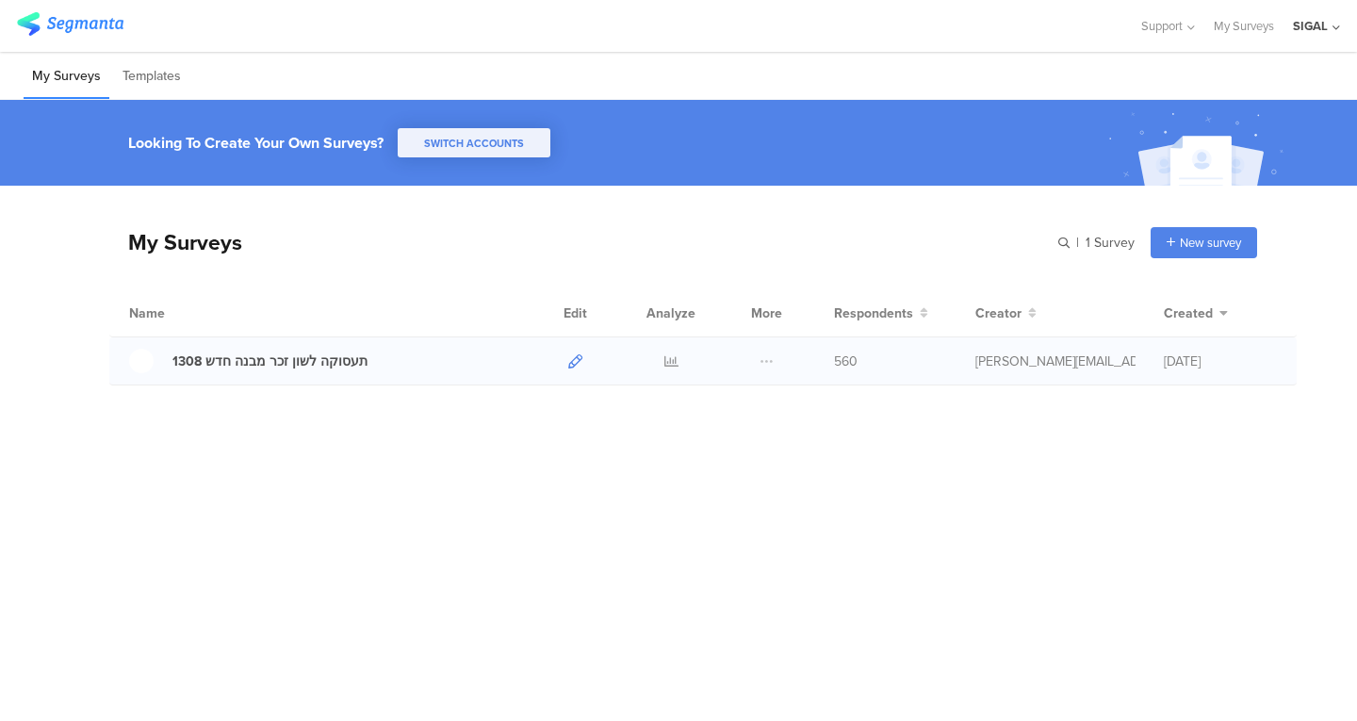
click at [579, 368] on link at bounding box center [575, 360] width 14 height 47
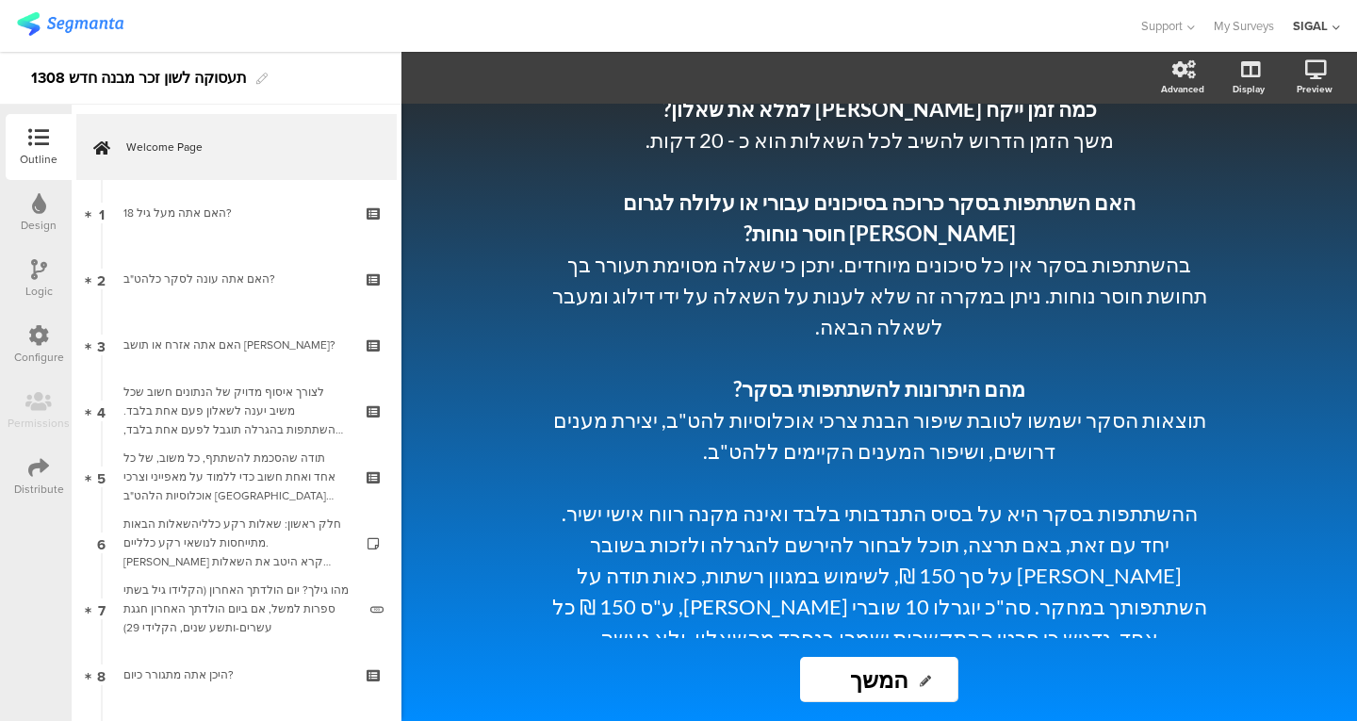
scroll to position [1345, 0]
